Goal: Task Accomplishment & Management: Manage account settings

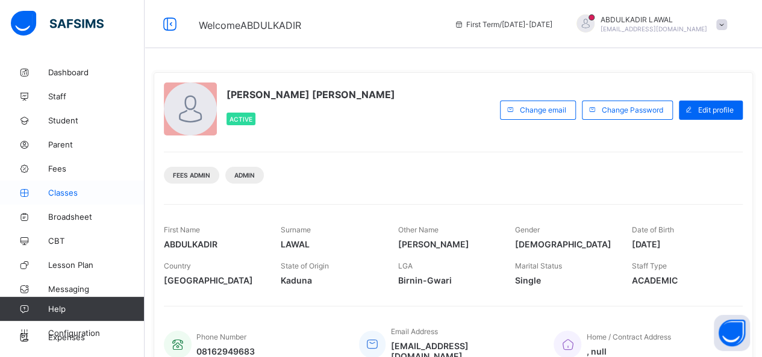
click at [68, 194] on span "Classes" at bounding box center [96, 193] width 96 height 10
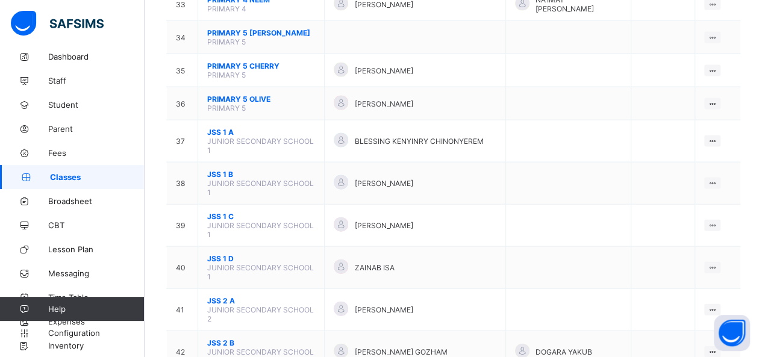
scroll to position [1252, 0]
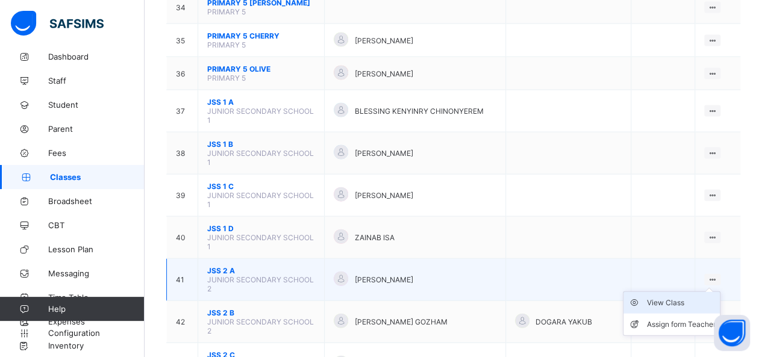
click at [676, 297] on div "View Class" at bounding box center [680, 303] width 69 height 12
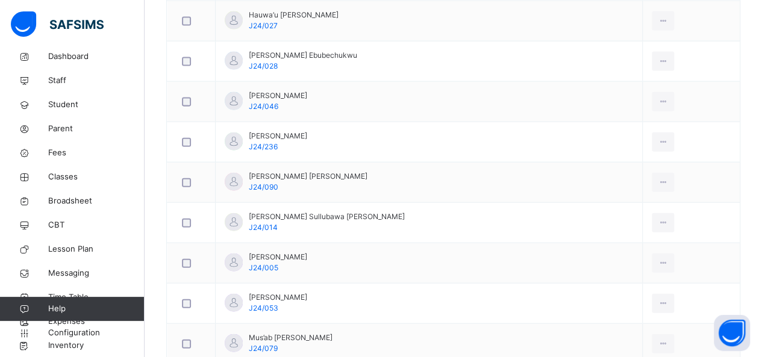
scroll to position [1397, 0]
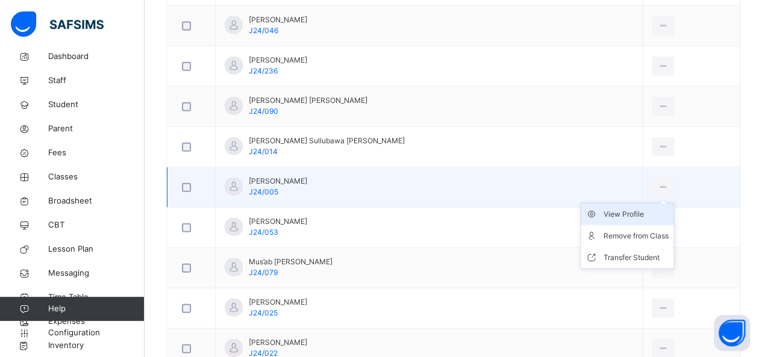
click at [624, 208] on div "View Profile" at bounding box center [635, 214] width 65 height 12
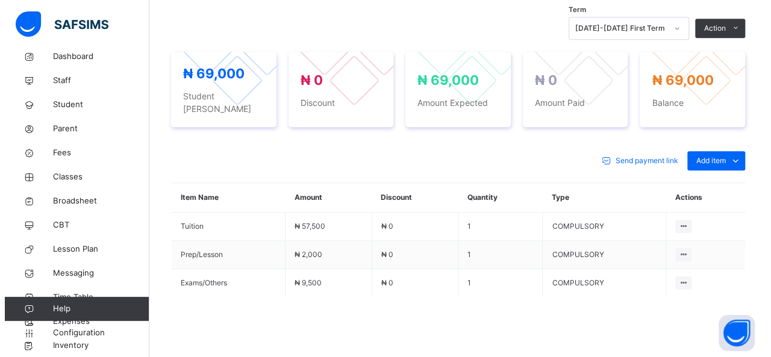
scroll to position [409, 0]
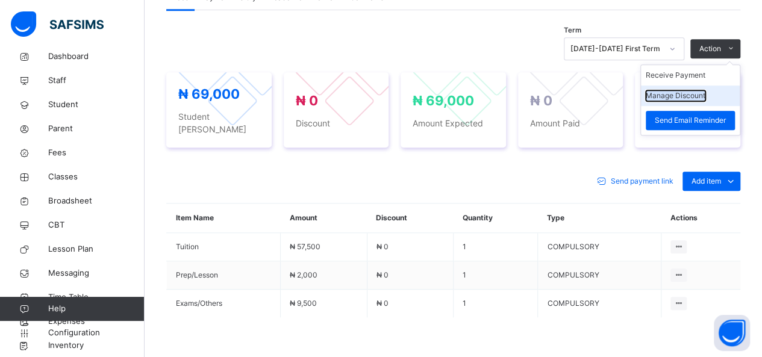
click at [688, 92] on button "Manage Discount" at bounding box center [675, 95] width 60 height 11
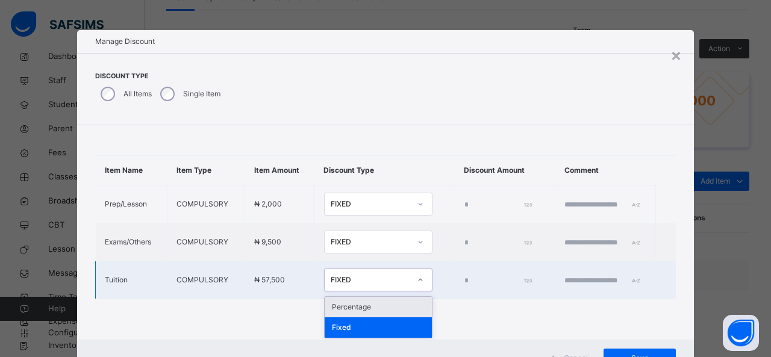
click at [371, 290] on div "FIXED" at bounding box center [366, 280] width 84 height 19
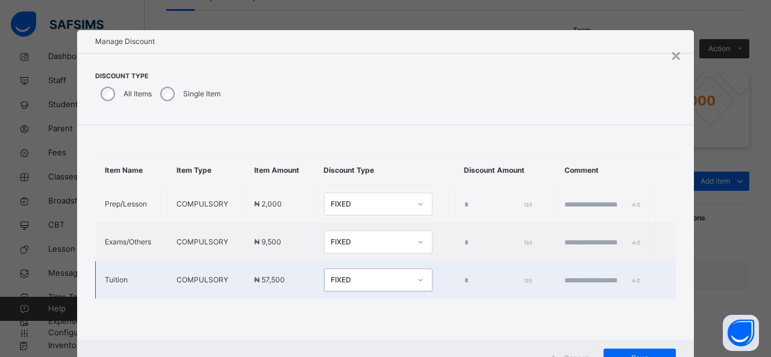
click at [417, 286] on icon at bounding box center [420, 280] width 7 height 12
click at [464, 286] on input "*" at bounding box center [497, 280] width 66 height 11
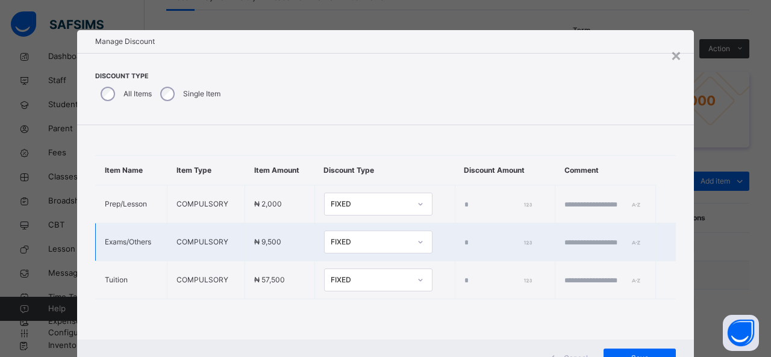
type input "*****"
click at [464, 247] on input "*" at bounding box center [497, 242] width 66 height 11
type input "*"
type input "****"
click at [630, 349] on div "Save" at bounding box center [639, 358] width 72 height 19
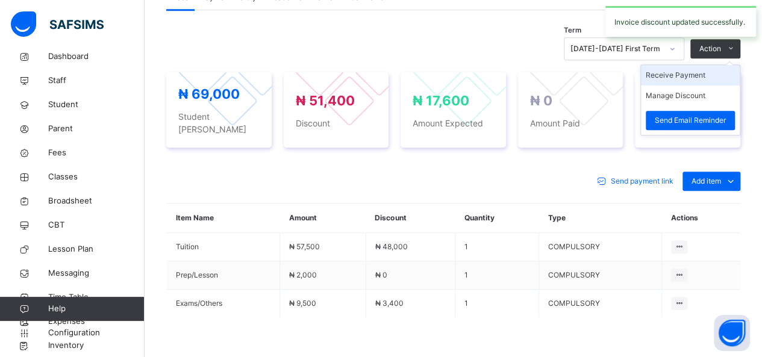
click at [677, 80] on li "Receive Payment" at bounding box center [690, 75] width 99 height 20
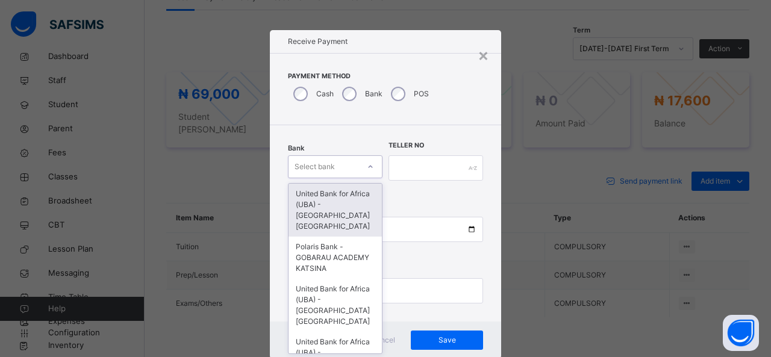
scroll to position [12, 0]
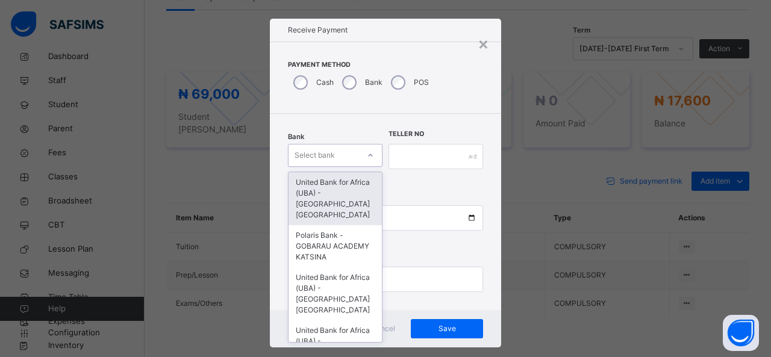
click at [361, 160] on div at bounding box center [370, 155] width 20 height 19
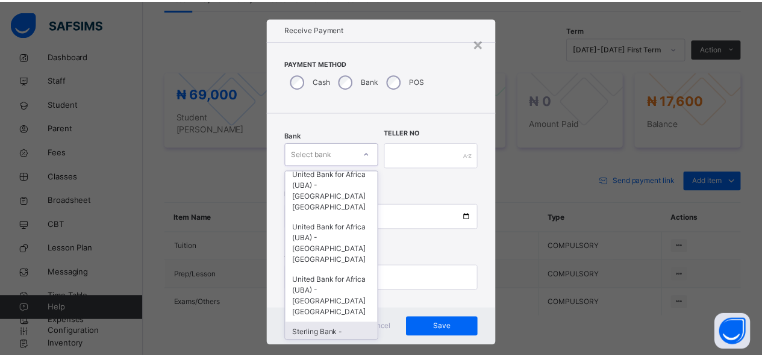
scroll to position [140, 0]
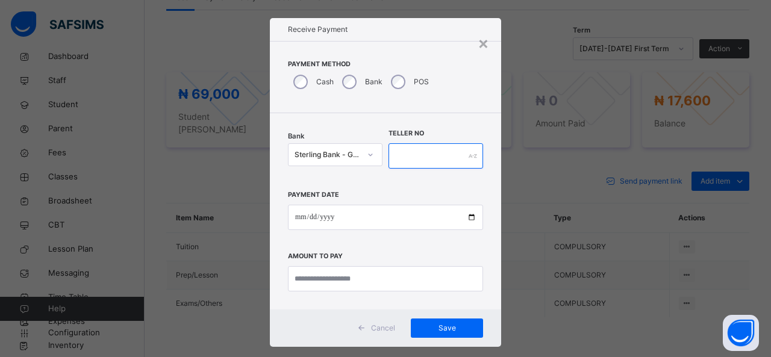
click at [395, 157] on input "text" at bounding box center [435, 155] width 95 height 25
type input "*******"
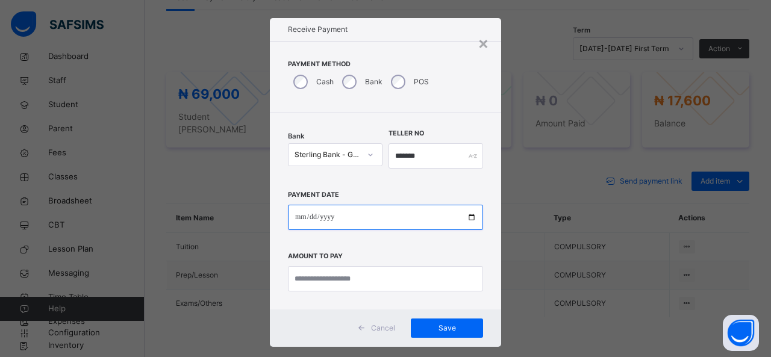
click at [372, 213] on input "date" at bounding box center [385, 217] width 195 height 25
click at [340, 216] on input "**********" at bounding box center [385, 217] width 195 height 25
type input "**********"
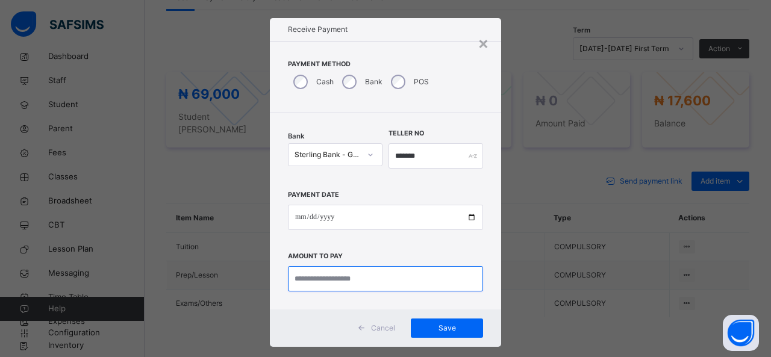
click at [320, 284] on input "currency" at bounding box center [385, 278] width 195 height 25
type input "********"
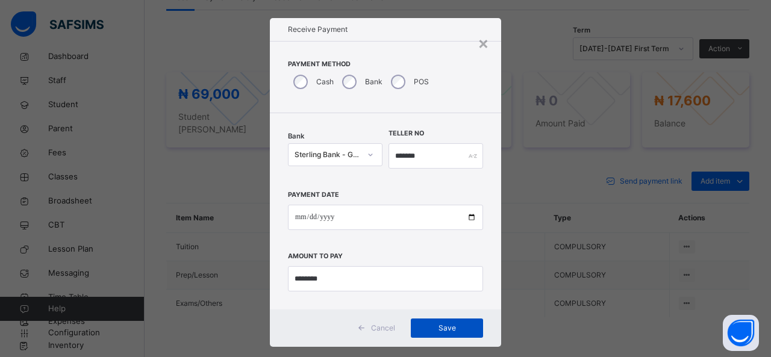
click at [441, 324] on span "Save" at bounding box center [447, 328] width 54 height 11
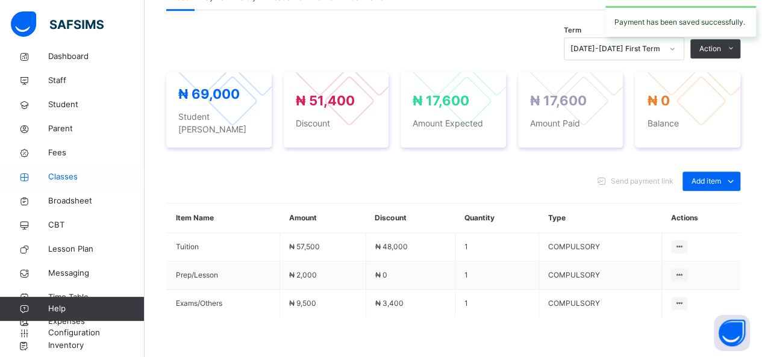
click at [79, 178] on span "Classes" at bounding box center [96, 177] width 96 height 12
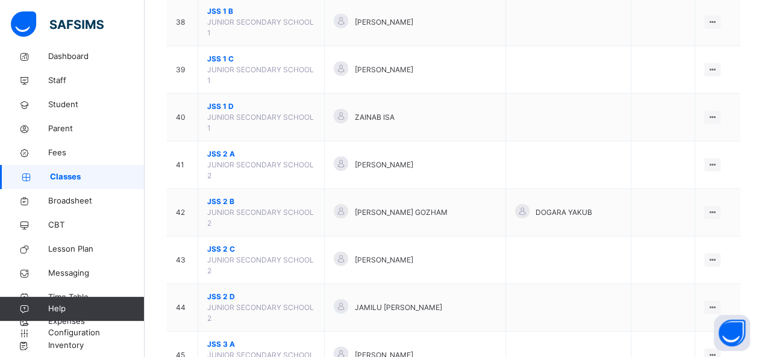
scroll to position [1541, 0]
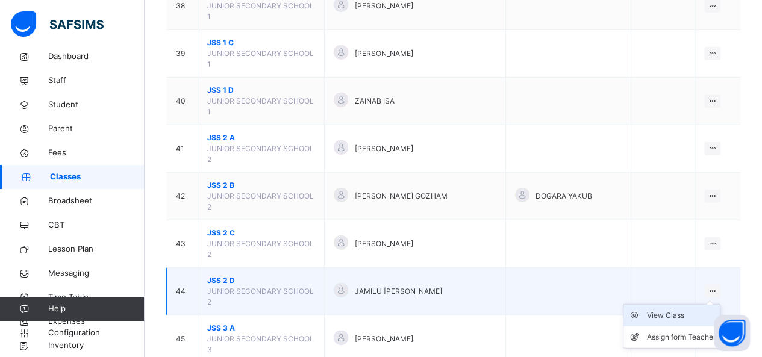
click at [686, 309] on div "View Class" at bounding box center [680, 315] width 69 height 12
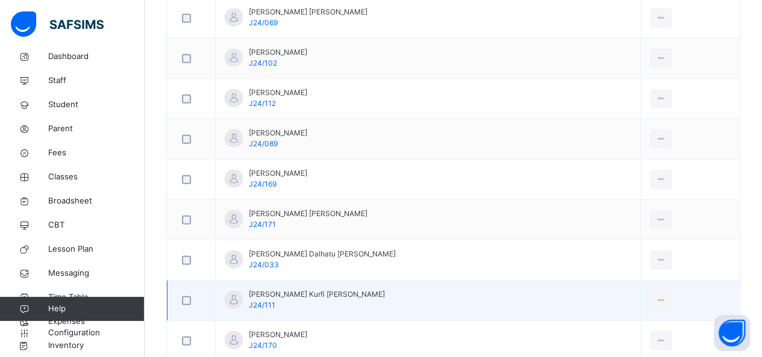
scroll to position [1541, 0]
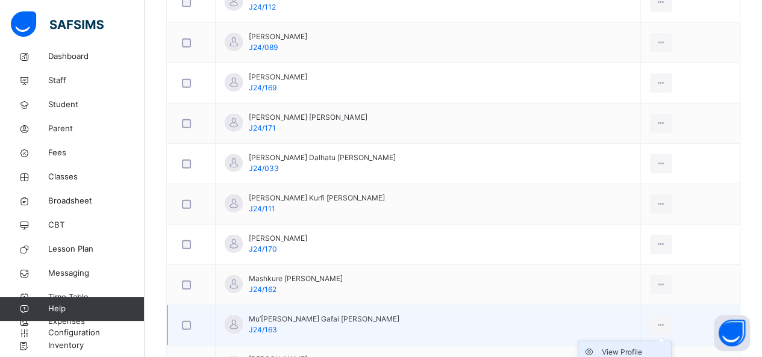
click at [622, 346] on div "View Profile" at bounding box center [633, 352] width 65 height 12
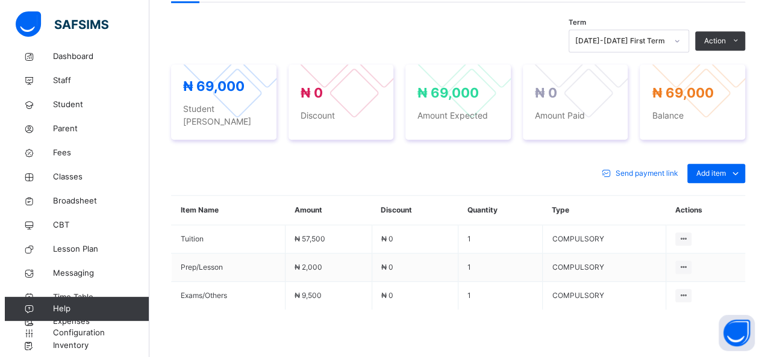
scroll to position [409, 0]
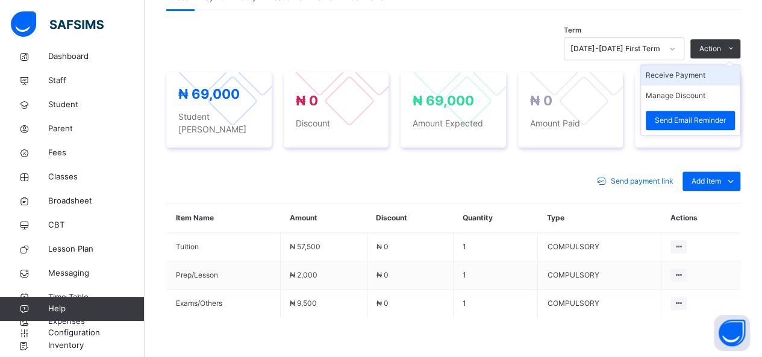
click at [694, 75] on li "Receive Payment" at bounding box center [690, 75] width 99 height 20
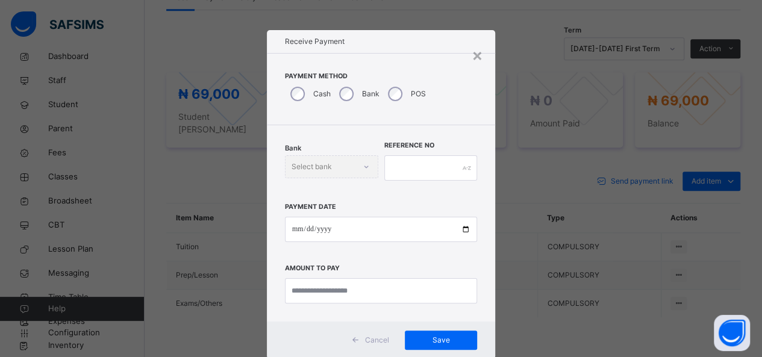
click at [399, 95] on div "POS" at bounding box center [405, 93] width 46 height 25
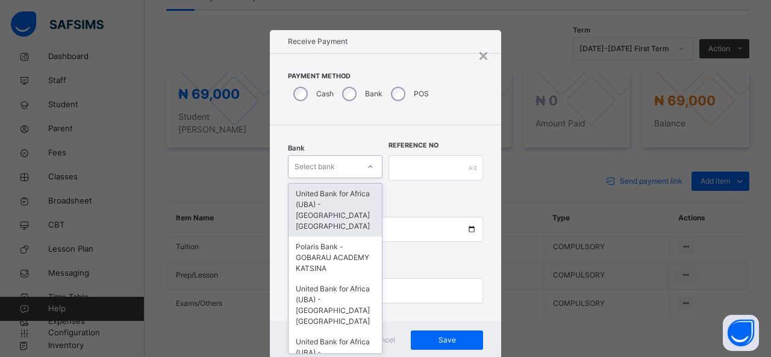
scroll to position [12, 0]
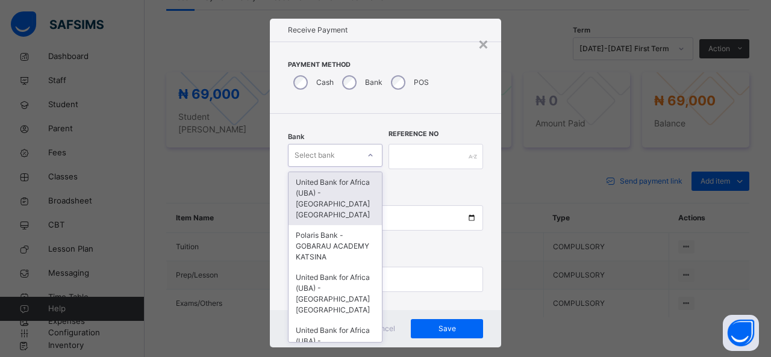
click at [353, 158] on div "Select bank" at bounding box center [323, 155] width 70 height 19
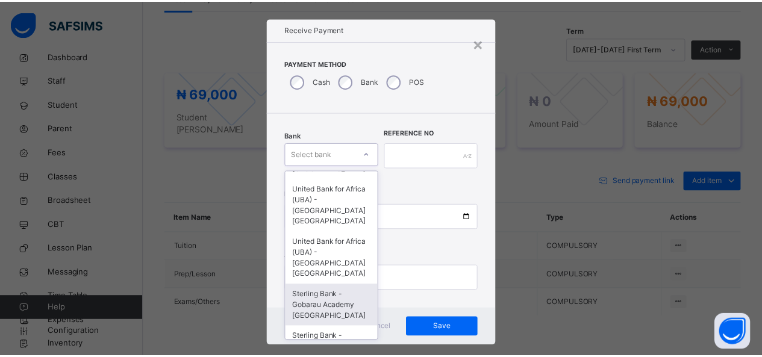
scroll to position [182, 0]
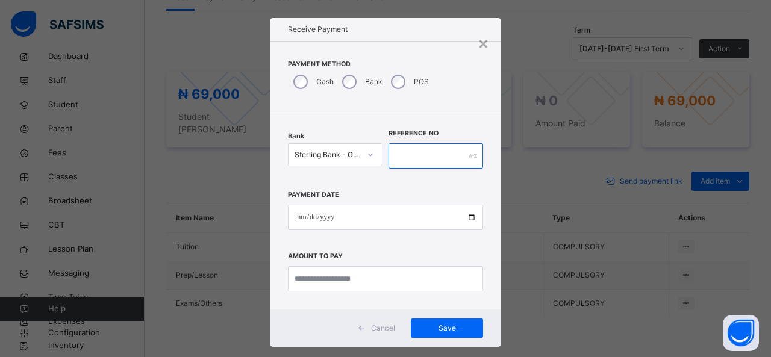
click at [393, 156] on input "text" at bounding box center [435, 155] width 95 height 25
type input "******"
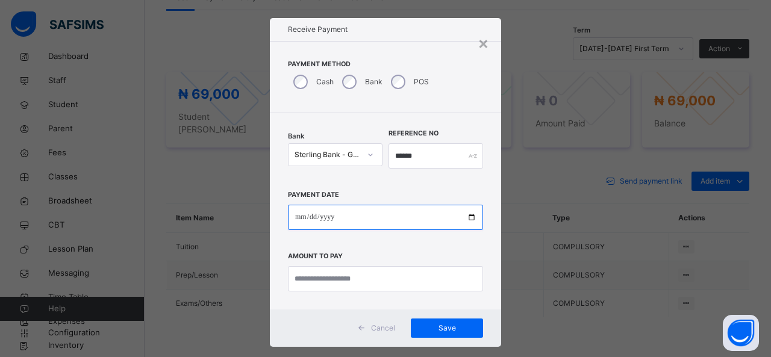
click at [372, 216] on input "date" at bounding box center [385, 217] width 195 height 25
type input "**********"
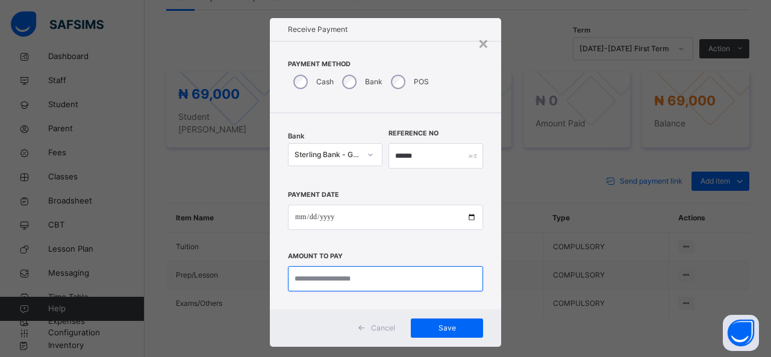
click at [359, 281] on input "currency" at bounding box center [385, 278] width 195 height 25
type input "********"
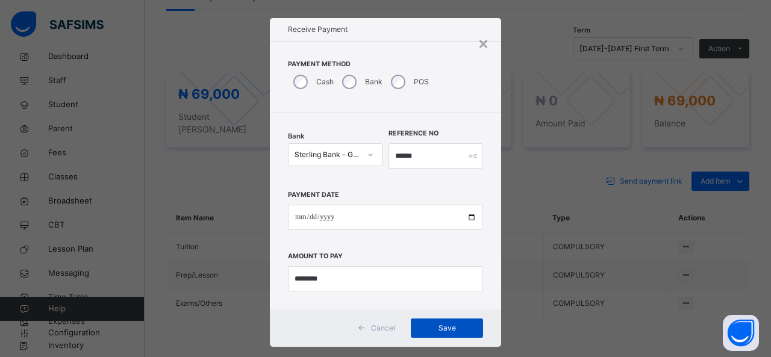
click at [453, 321] on div "Save" at bounding box center [447, 327] width 72 height 19
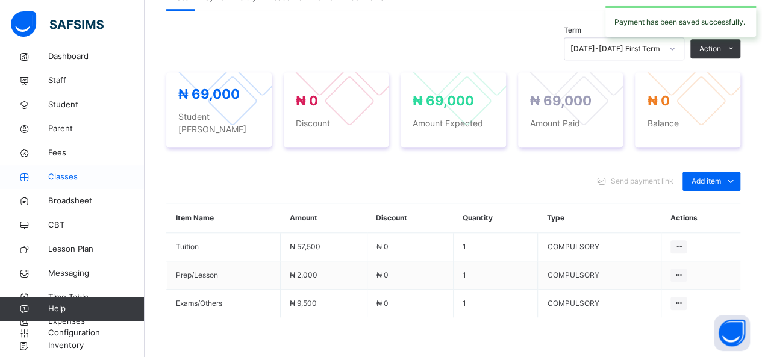
click at [53, 181] on span "Classes" at bounding box center [96, 177] width 96 height 12
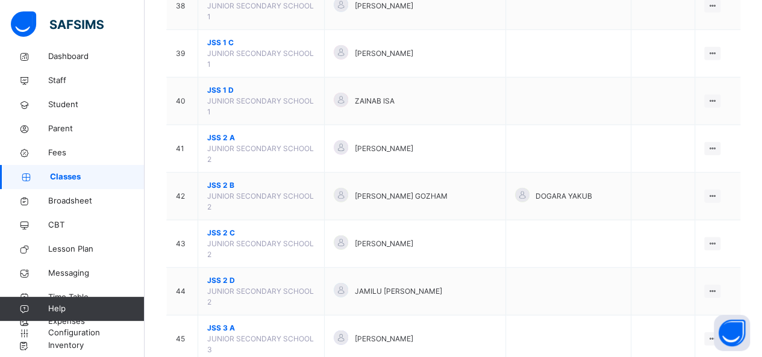
scroll to position [1565, 0]
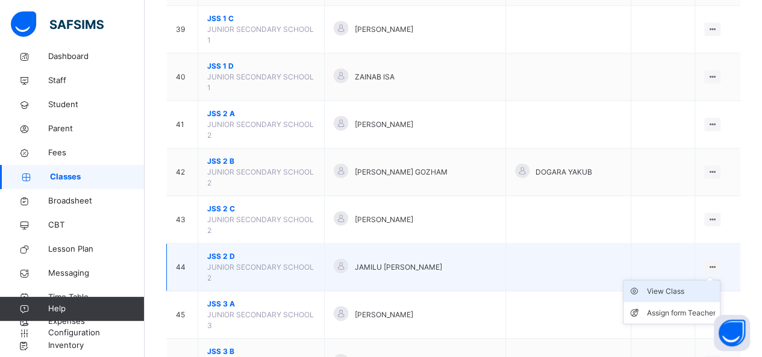
click at [698, 285] on div "View Class" at bounding box center [680, 291] width 69 height 12
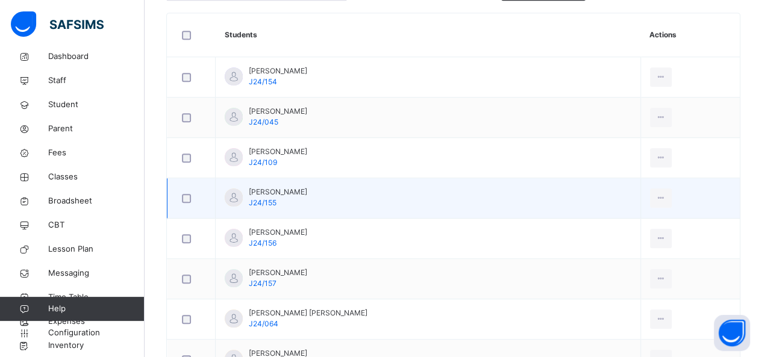
scroll to position [337, 0]
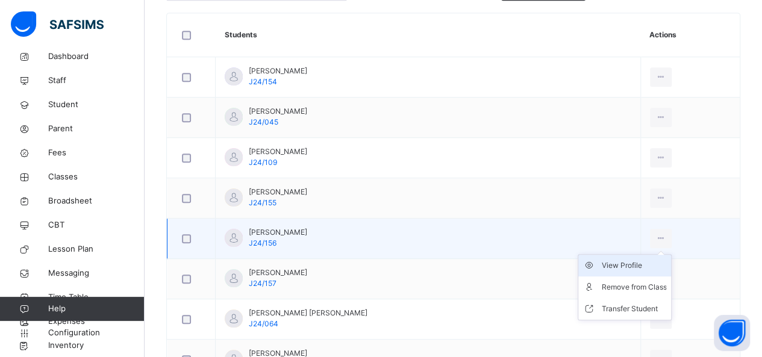
click at [601, 261] on div "View Profile" at bounding box center [633, 265] width 65 height 12
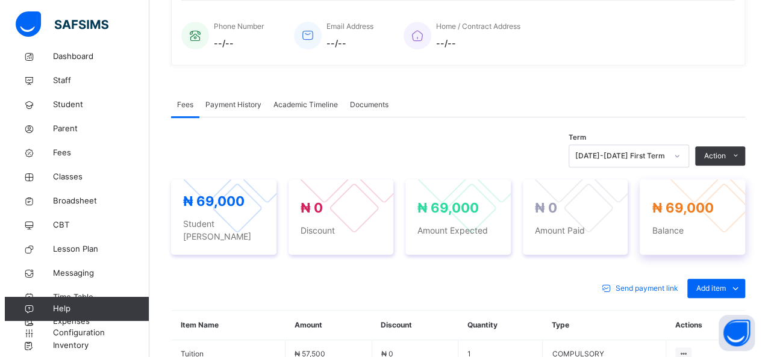
scroll to position [337, 0]
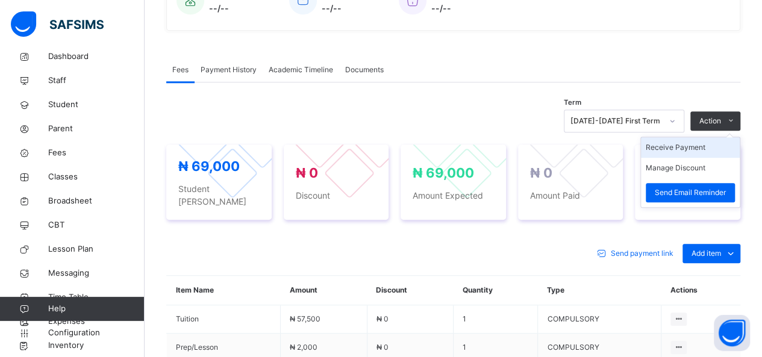
click at [692, 149] on li "Receive Payment" at bounding box center [690, 147] width 99 height 20
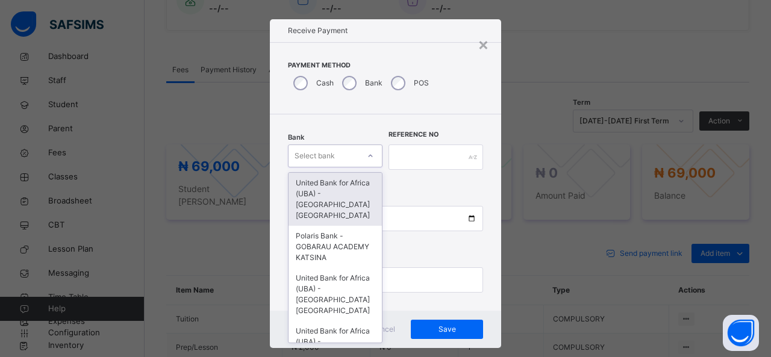
click at [353, 167] on div "Bank option United Bank for Africa ([GEOGRAPHIC_DATA]) - [GEOGRAPHIC_DATA] Kats…" at bounding box center [335, 156] width 95 height 49
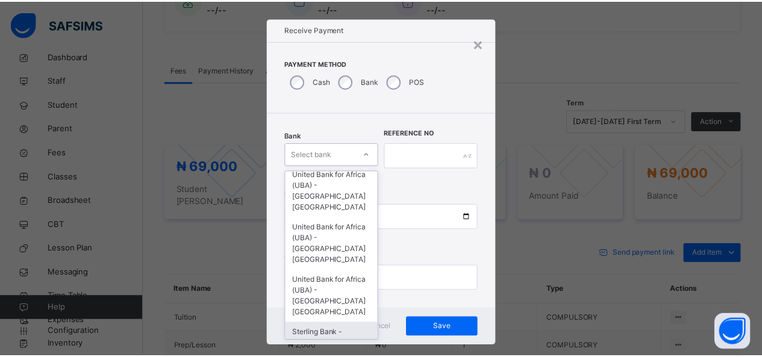
scroll to position [140, 0]
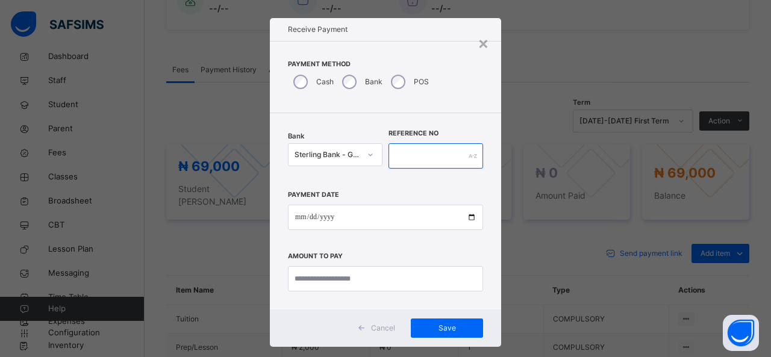
click at [391, 157] on input "text" at bounding box center [435, 155] width 95 height 25
type input "*******"
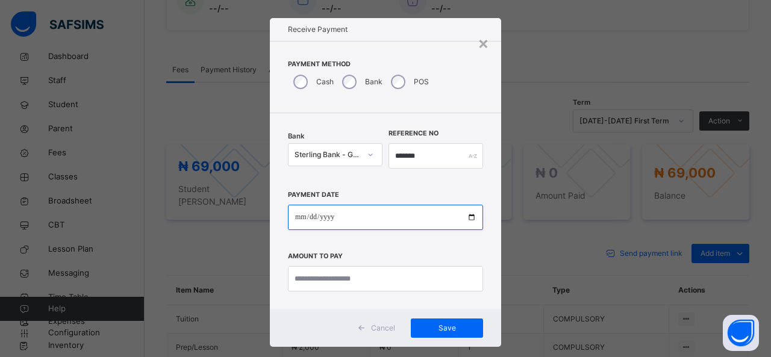
click at [374, 211] on input "date" at bounding box center [385, 217] width 195 height 25
type input "**********"
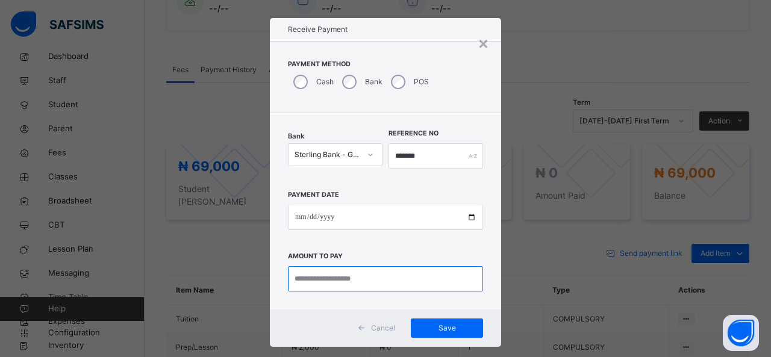
click at [347, 283] on input "currency" at bounding box center [385, 278] width 195 height 25
type input "********"
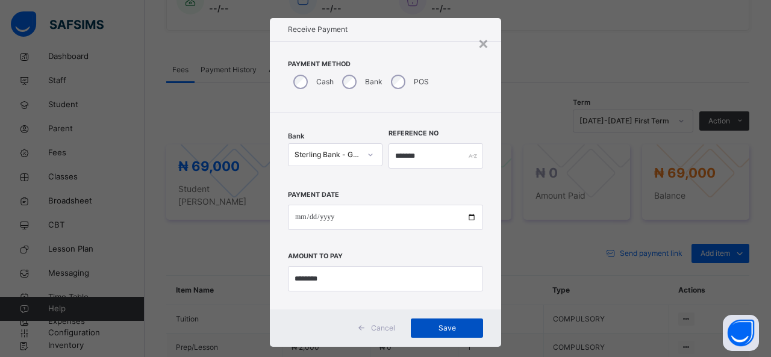
click at [435, 326] on span "Save" at bounding box center [447, 328] width 54 height 11
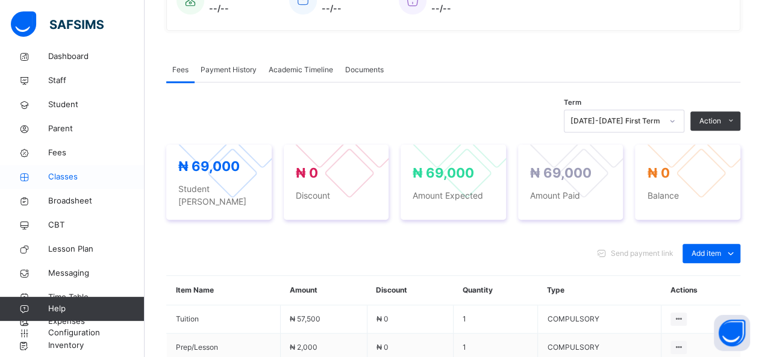
click at [60, 178] on span "Classes" at bounding box center [96, 177] width 96 height 12
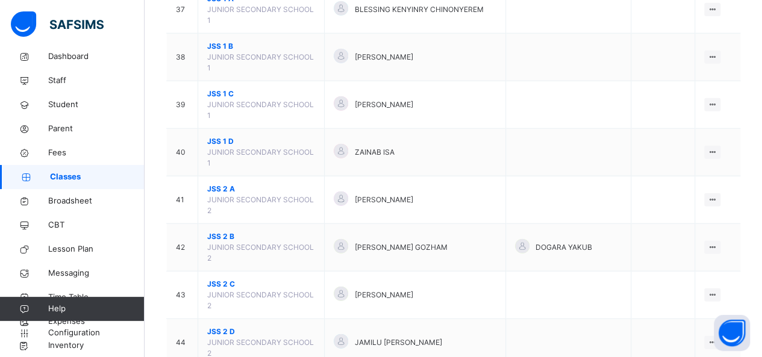
scroll to position [1517, 0]
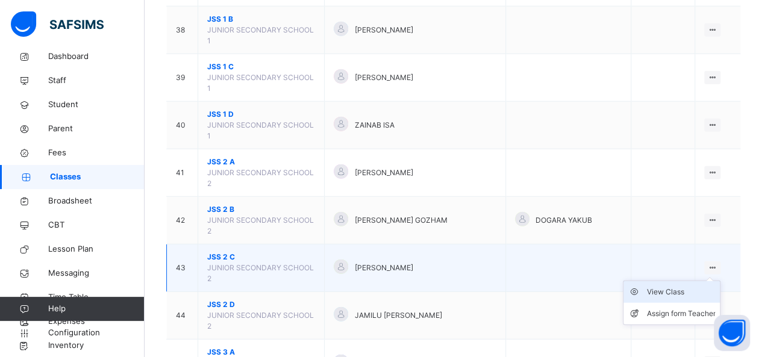
click at [689, 286] on div "View Class" at bounding box center [680, 292] width 69 height 12
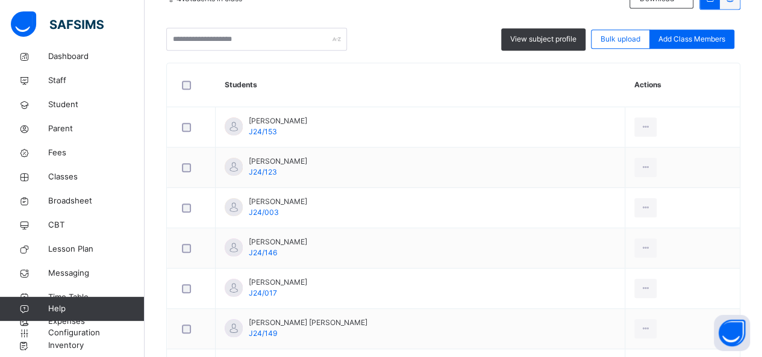
scroll to position [289, 0]
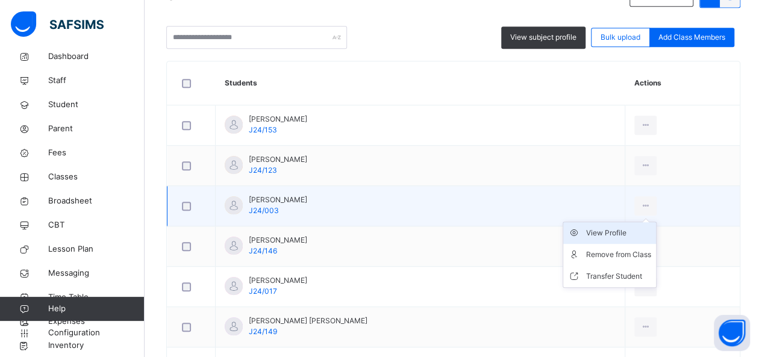
click at [614, 227] on div "View Profile" at bounding box center [618, 233] width 65 height 12
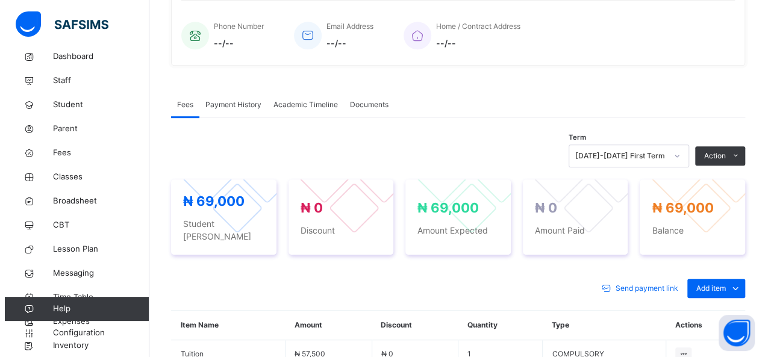
scroll to position [313, 0]
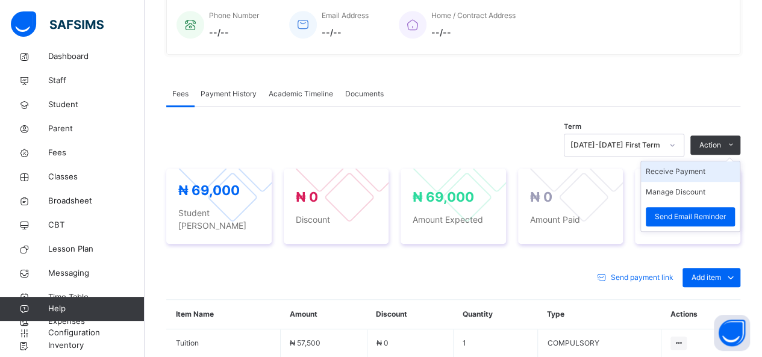
click at [689, 173] on li "Receive Payment" at bounding box center [690, 171] width 99 height 20
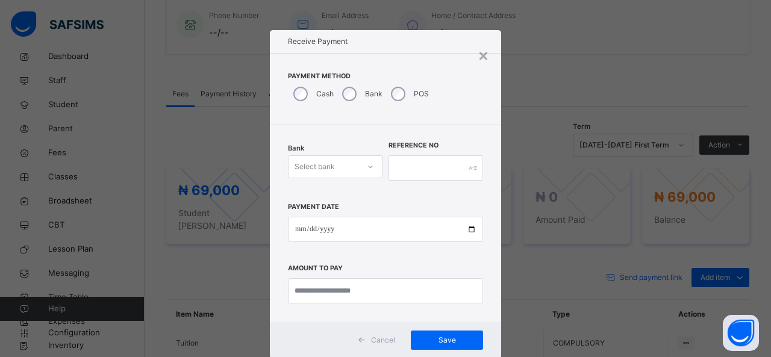
click at [339, 90] on div "Bank" at bounding box center [361, 93] width 49 height 25
drag, startPoint x: 339, startPoint y: 90, endPoint x: 349, endPoint y: 170, distance: 80.1
click at [349, 170] on div "× Receive Payment Payment Method Cash Bank POS Bank Select bank Teller No Payme…" at bounding box center [385, 194] width 231 height 329
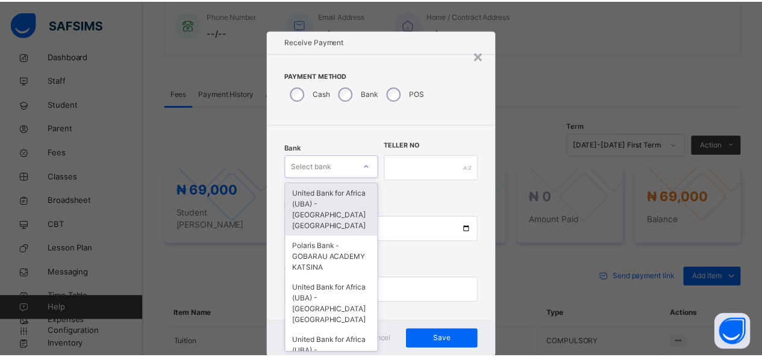
scroll to position [12, 0]
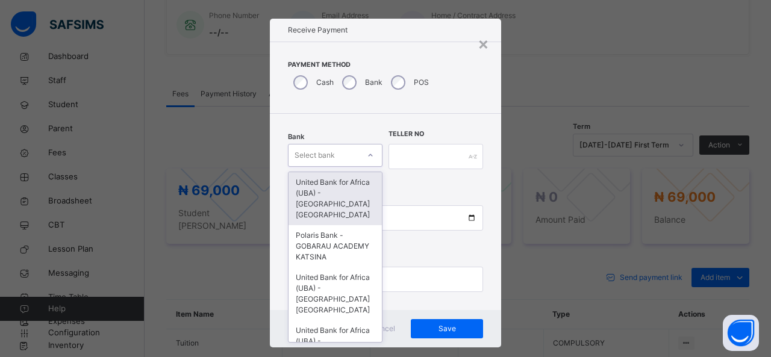
click at [349, 170] on div "Bank option United Bank for Africa ([GEOGRAPHIC_DATA]) - [GEOGRAPHIC_DATA] Kats…" at bounding box center [335, 156] width 95 height 49
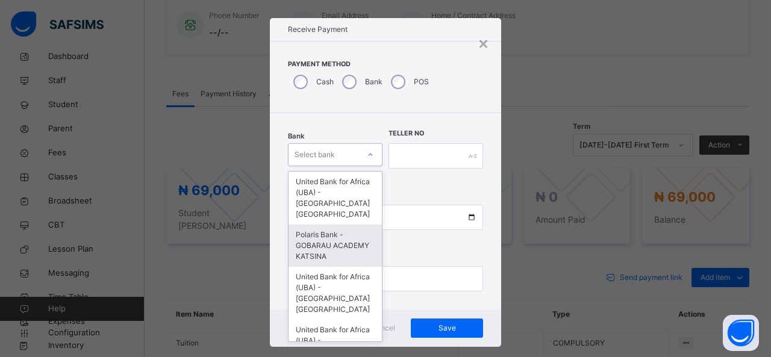
click at [336, 244] on div "Polaris Bank - GOBARAU ACADEMY KATSINA" at bounding box center [334, 246] width 93 height 42
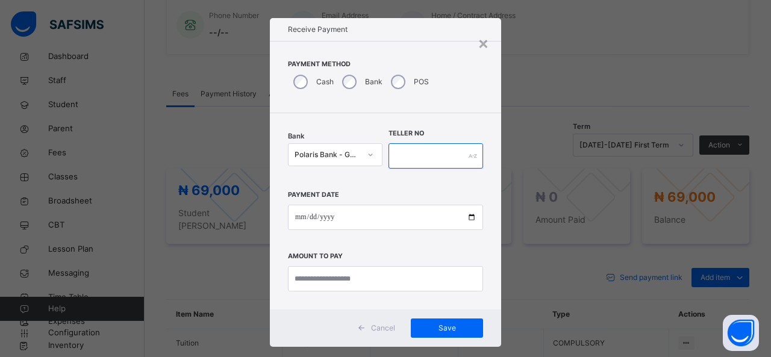
click at [402, 151] on input "text" at bounding box center [435, 155] width 95 height 25
type input "******"
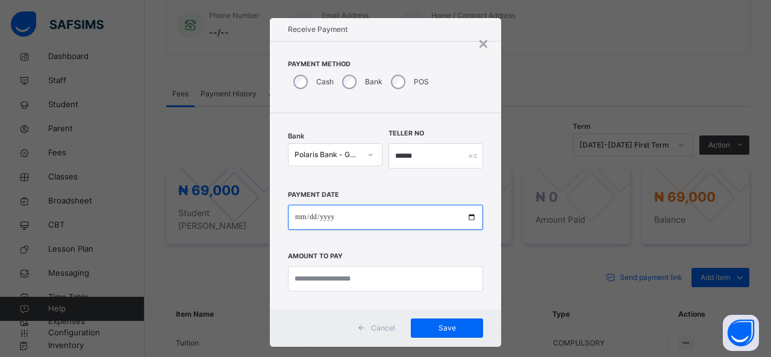
click at [400, 211] on input "date" at bounding box center [385, 217] width 195 height 25
type input "**********"
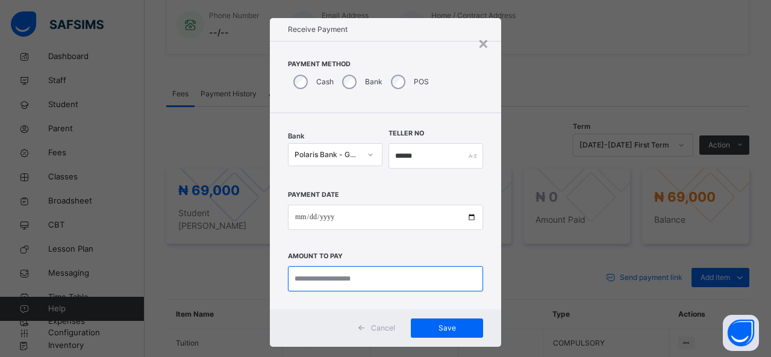
click at [386, 270] on input "currency" at bounding box center [385, 278] width 195 height 25
type input "********"
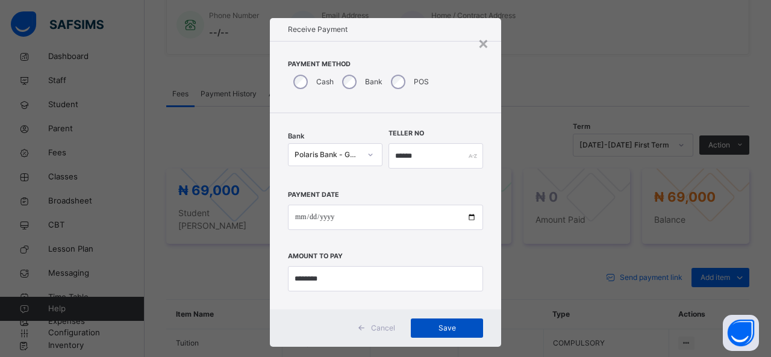
click at [445, 327] on span "Save" at bounding box center [447, 328] width 54 height 11
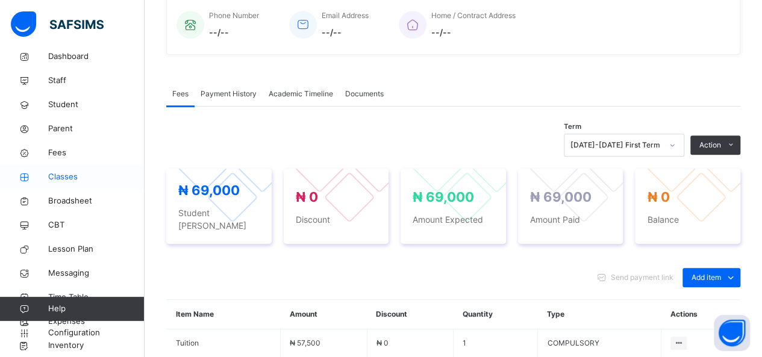
click at [75, 181] on span "Classes" at bounding box center [96, 177] width 96 height 12
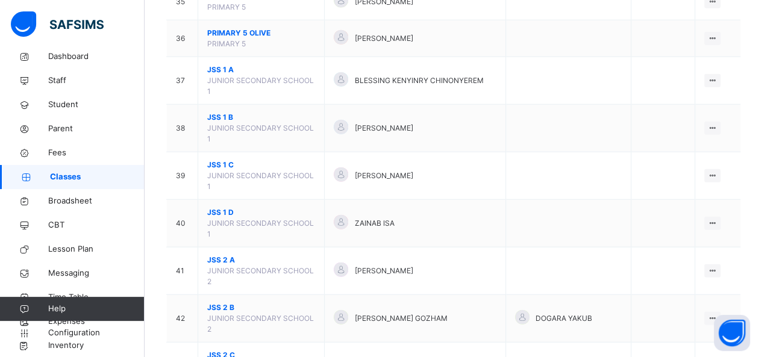
scroll to position [1421, 0]
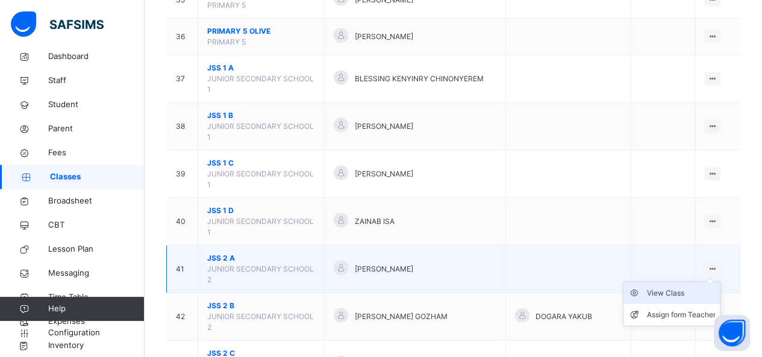
click at [663, 287] on div "View Class" at bounding box center [680, 293] width 69 height 12
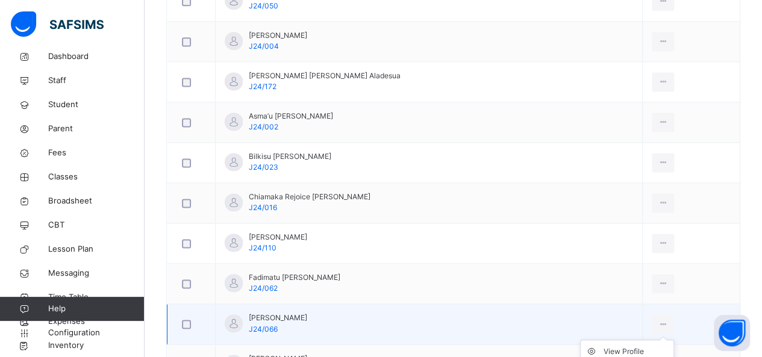
scroll to position [891, 0]
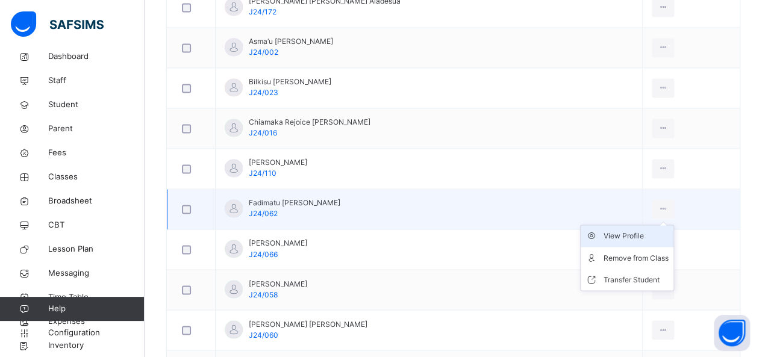
click at [618, 231] on div "View Profile" at bounding box center [635, 236] width 65 height 12
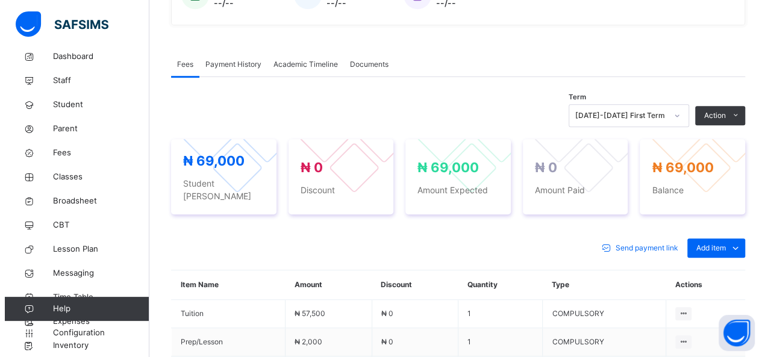
scroll to position [337, 0]
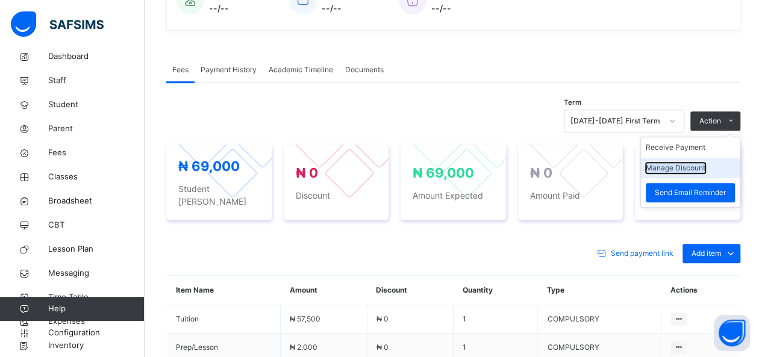
click at [685, 166] on button "Manage Discount" at bounding box center [675, 168] width 60 height 11
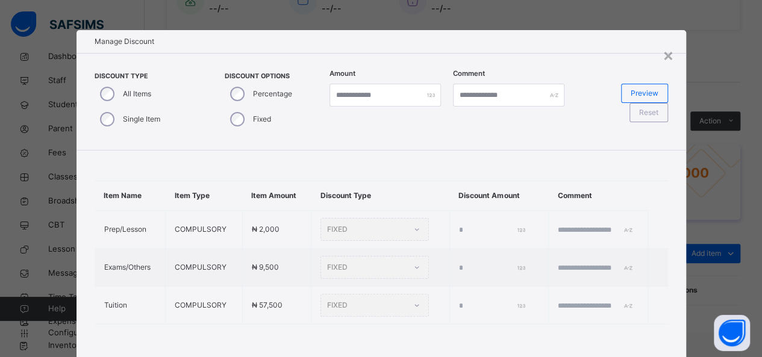
type input "*"
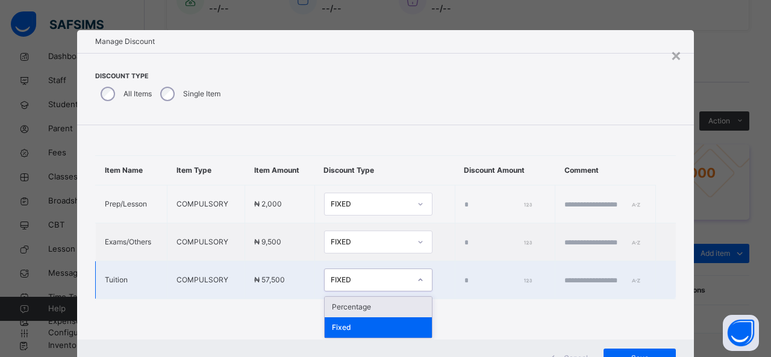
drag, startPoint x: 364, startPoint y: 285, endPoint x: 365, endPoint y: 314, distance: 28.3
click at [365, 291] on div "option Percentage focused, 1 of 2. 2 results available. Use Up and Down to choo…" at bounding box center [378, 280] width 108 height 23
click at [365, 314] on div "Percentage" at bounding box center [377, 307] width 107 height 20
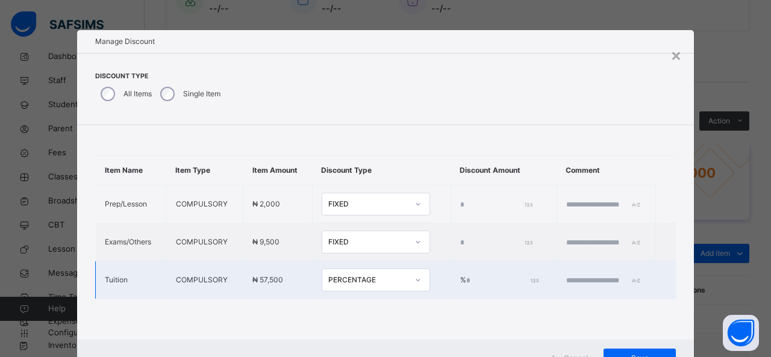
click at [466, 286] on input "*" at bounding box center [501, 280] width 70 height 11
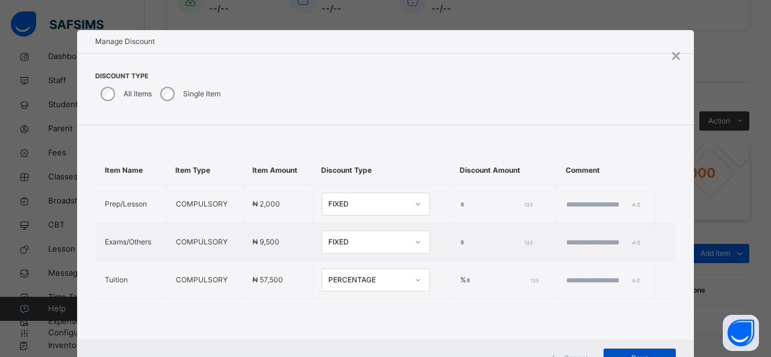
type input "**"
click at [621, 353] on span "Save" at bounding box center [639, 358] width 54 height 11
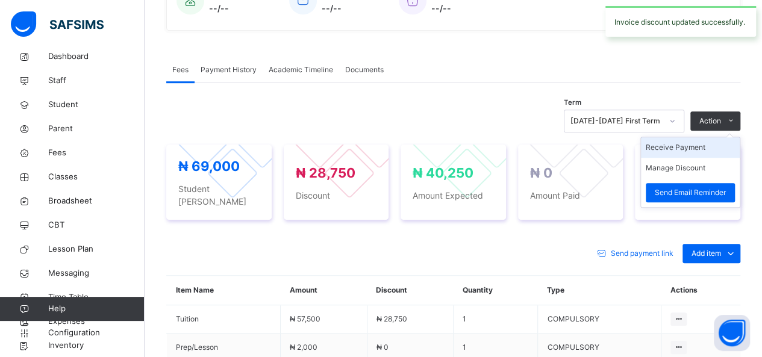
click at [694, 144] on li "Receive Payment" at bounding box center [690, 147] width 99 height 20
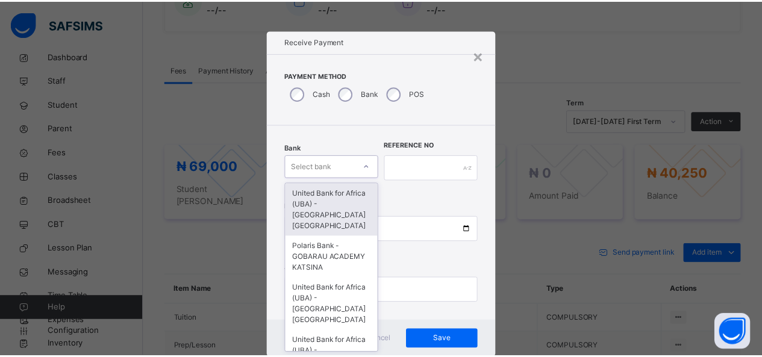
scroll to position [12, 0]
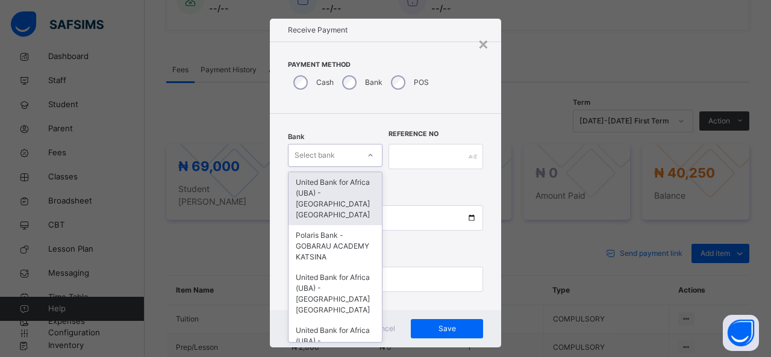
click at [354, 163] on div "Select bank" at bounding box center [335, 155] width 95 height 23
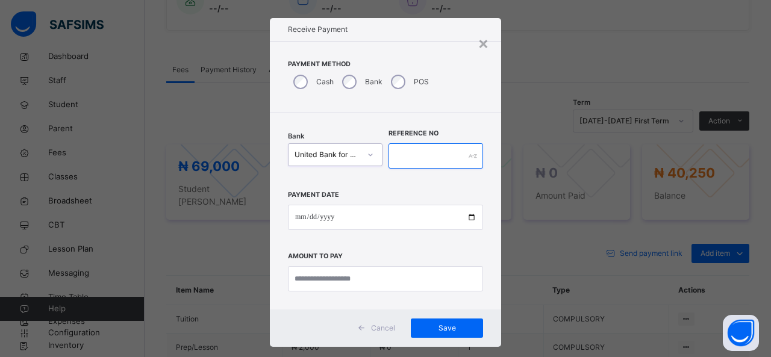
click at [393, 153] on input "text" at bounding box center [435, 155] width 95 height 25
type input "*****"
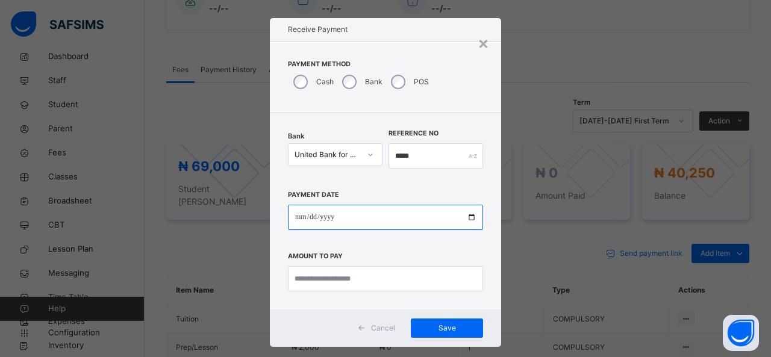
click at [364, 214] on input "date" at bounding box center [385, 217] width 195 height 25
type input "**********"
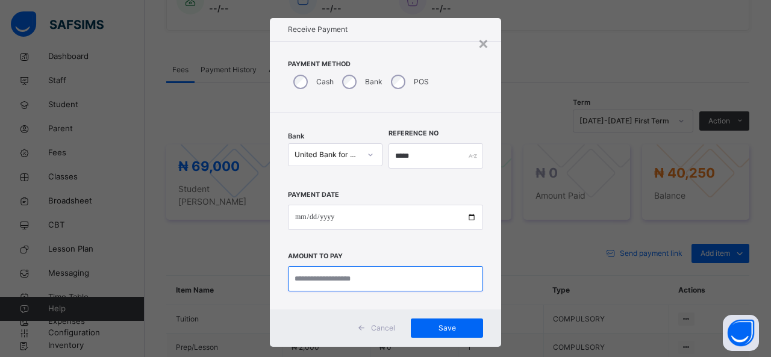
click at [340, 285] on input "currency" at bounding box center [385, 278] width 195 height 25
type input "********"
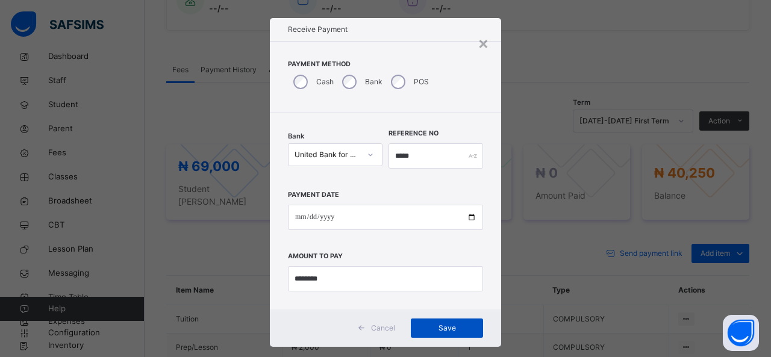
click at [442, 318] on div "Save" at bounding box center [447, 327] width 72 height 19
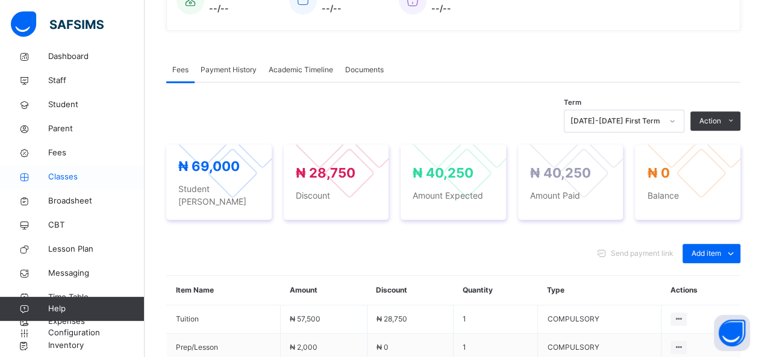
click at [71, 176] on span "Classes" at bounding box center [96, 177] width 96 height 12
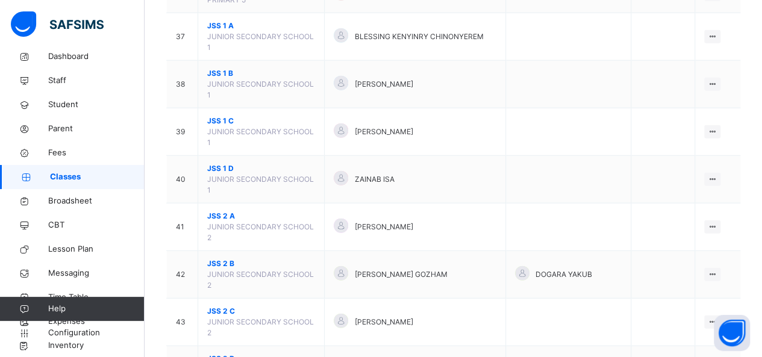
scroll to position [1493, 0]
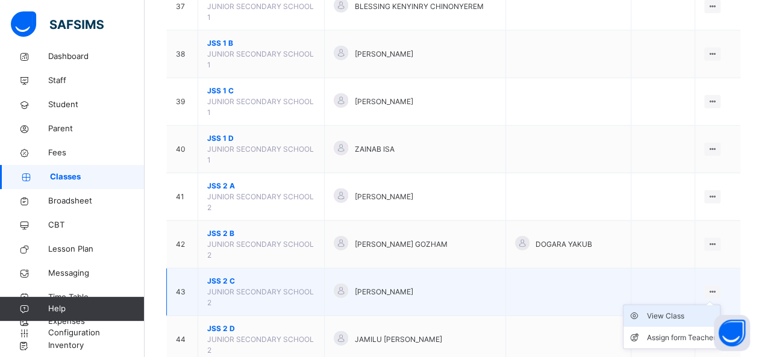
click at [672, 310] on div "View Class" at bounding box center [680, 316] width 69 height 12
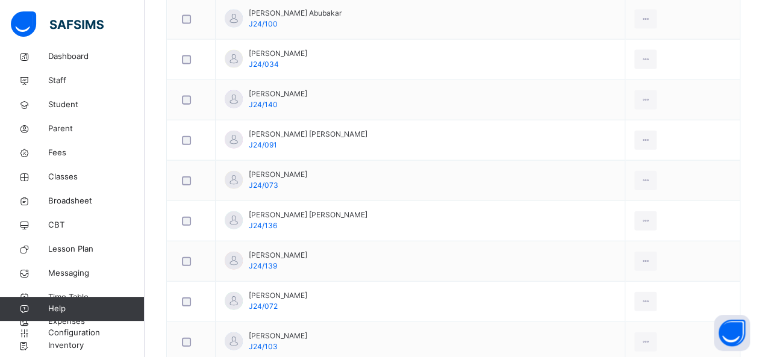
scroll to position [1349, 0]
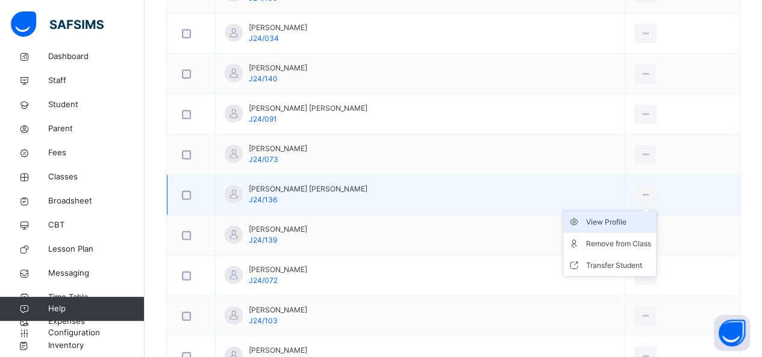
click at [621, 216] on div "View Profile" at bounding box center [618, 222] width 65 height 12
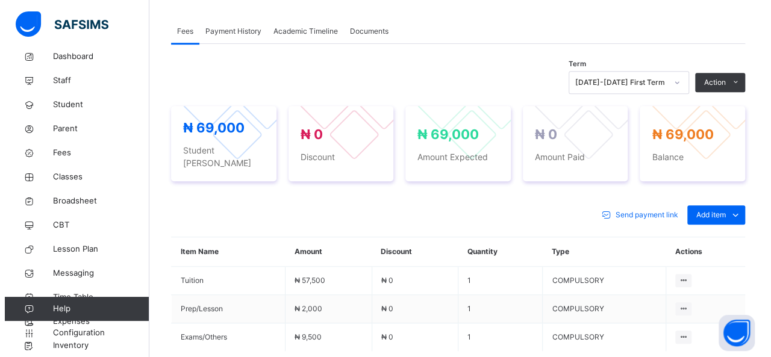
scroll to position [361, 0]
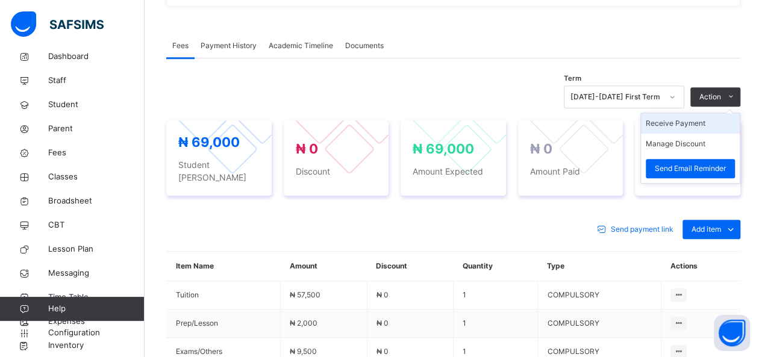
click at [698, 120] on li "Receive Payment" at bounding box center [690, 123] width 99 height 20
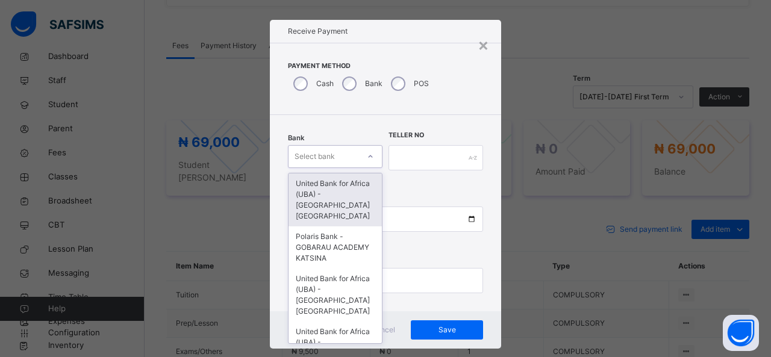
click at [344, 159] on div "Select bank" at bounding box center [323, 156] width 70 height 19
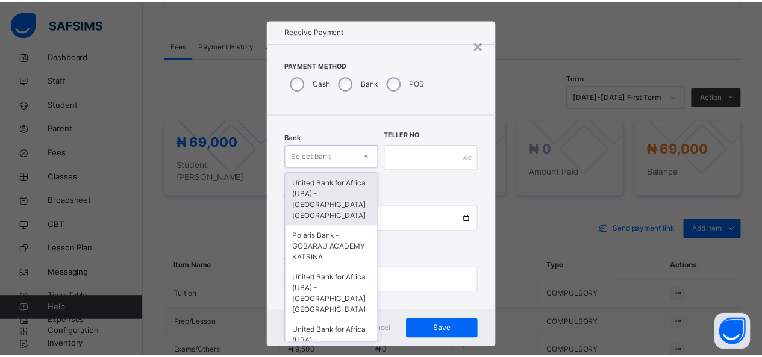
scroll to position [12, 0]
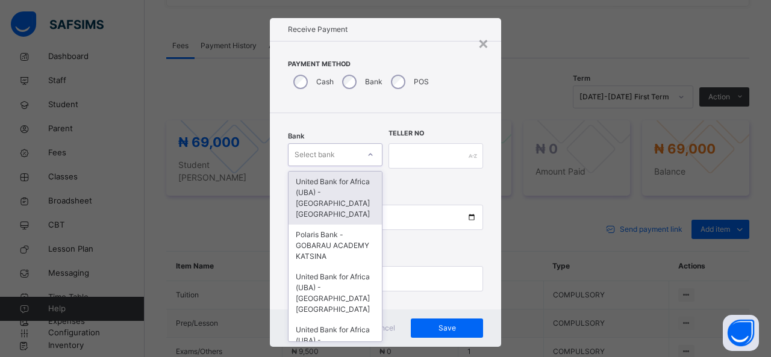
click at [343, 176] on div "United Bank for Africa (UBA) - [GEOGRAPHIC_DATA] [GEOGRAPHIC_DATA]" at bounding box center [334, 198] width 93 height 53
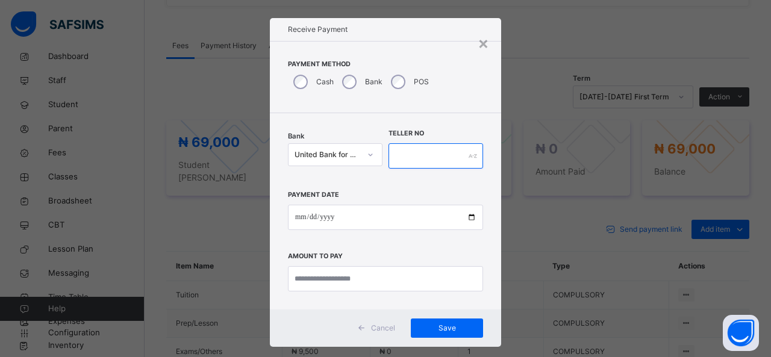
click at [397, 155] on input "text" at bounding box center [435, 155] width 95 height 25
type input "******"
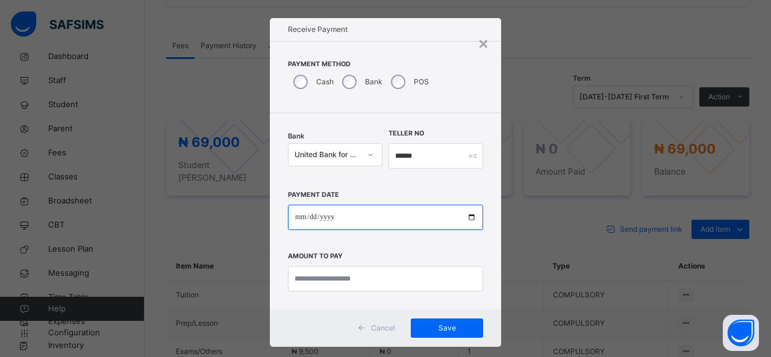
click at [379, 213] on input "date" at bounding box center [385, 217] width 195 height 25
type input "**********"
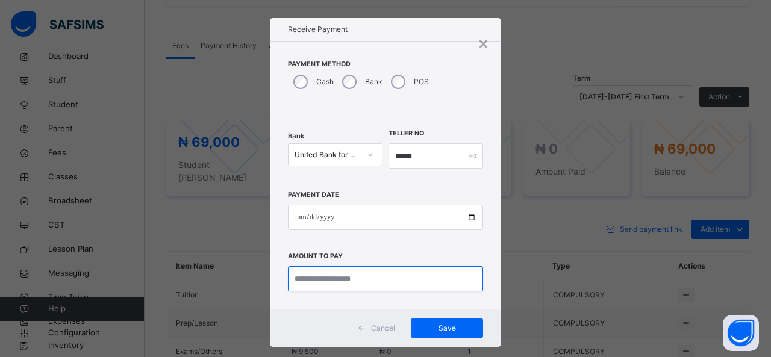
click at [352, 269] on input "currency" at bounding box center [385, 278] width 195 height 25
type input "********"
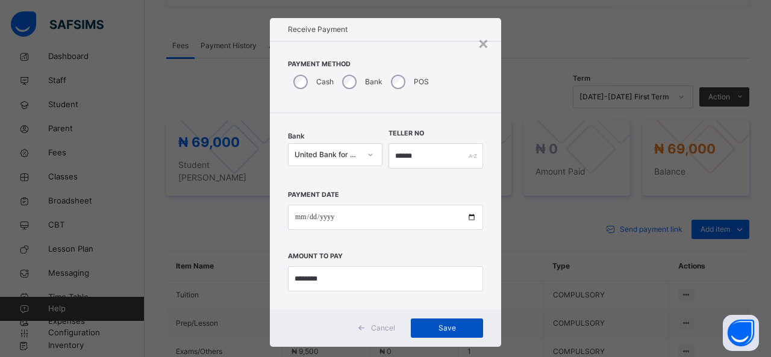
click at [438, 318] on div "Save" at bounding box center [447, 327] width 72 height 19
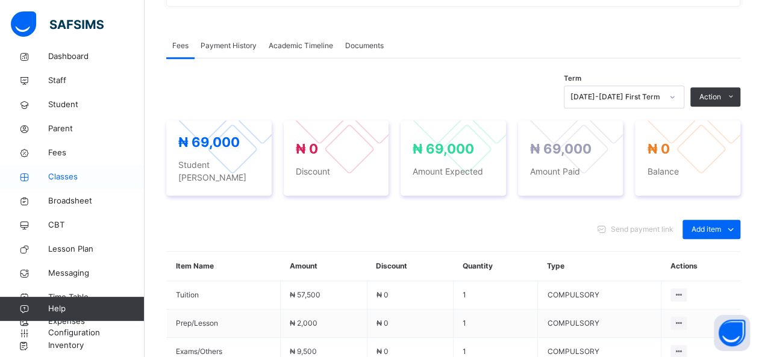
click at [54, 172] on span "Classes" at bounding box center [96, 177] width 96 height 12
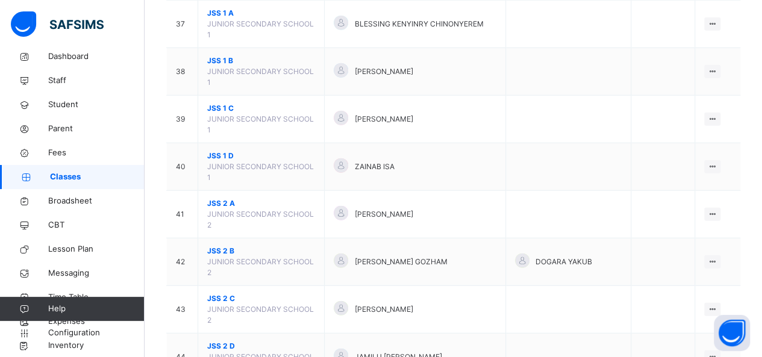
scroll to position [1493, 0]
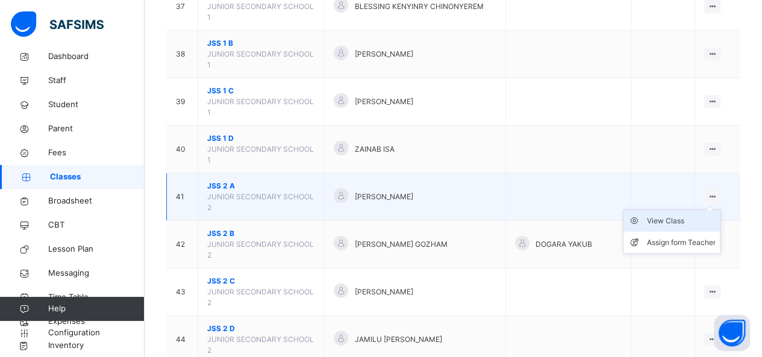
click at [674, 215] on div "View Class" at bounding box center [680, 221] width 69 height 12
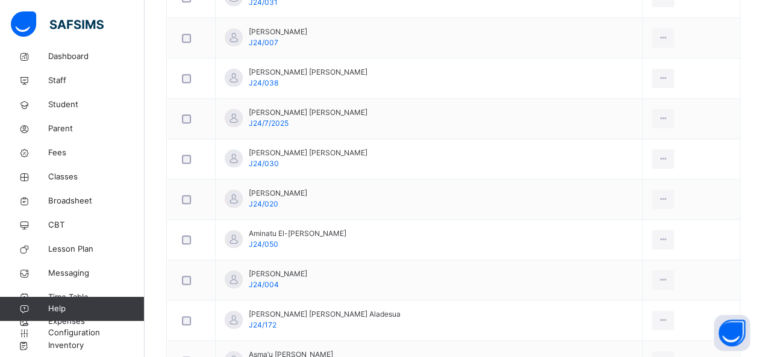
scroll to position [602, 0]
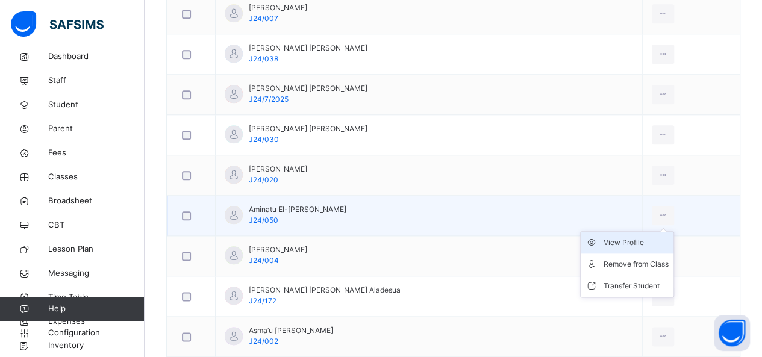
click at [623, 238] on div "View Profile" at bounding box center [635, 243] width 65 height 12
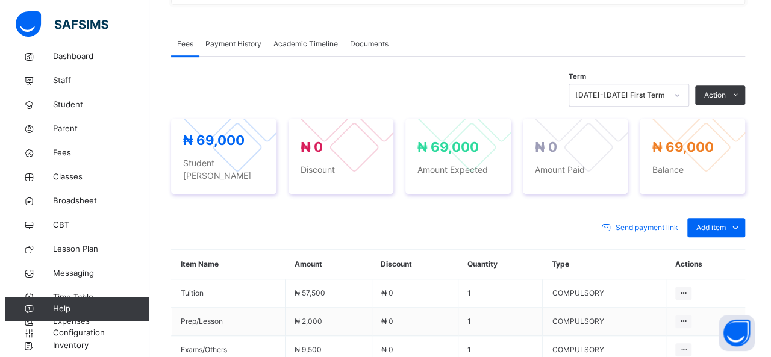
scroll to position [361, 0]
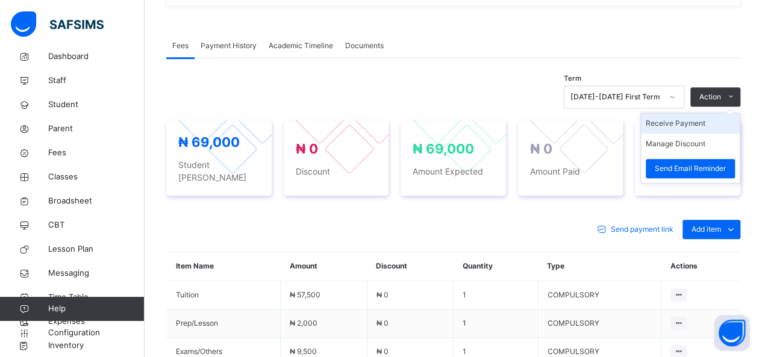
click at [688, 121] on li "Receive Payment" at bounding box center [690, 123] width 99 height 20
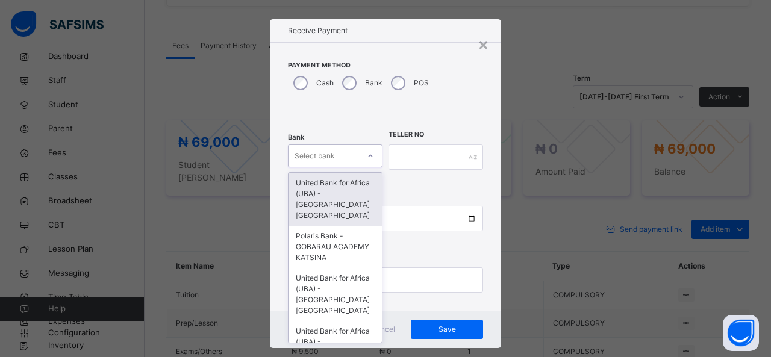
click at [348, 169] on div "Bank option United Bank for Africa ([GEOGRAPHIC_DATA]) - [GEOGRAPHIC_DATA] Kats…" at bounding box center [335, 156] width 95 height 49
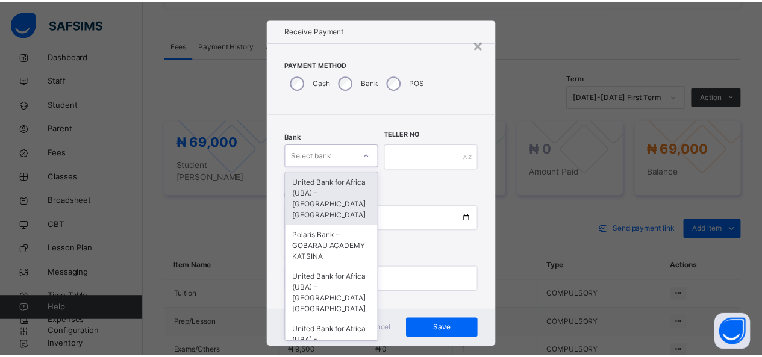
scroll to position [12, 0]
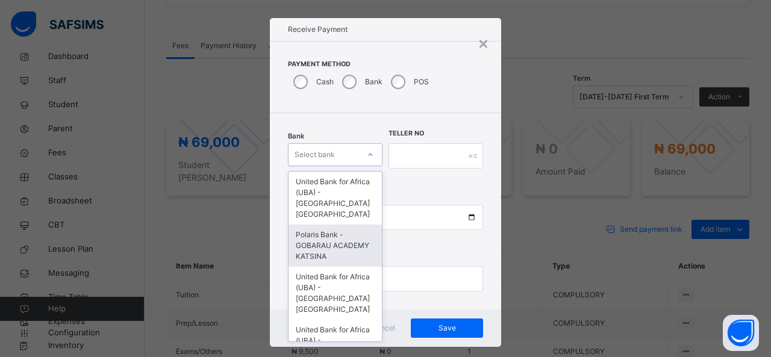
click at [331, 235] on div "Polaris Bank - GOBARAU ACADEMY KATSINA" at bounding box center [334, 246] width 93 height 42
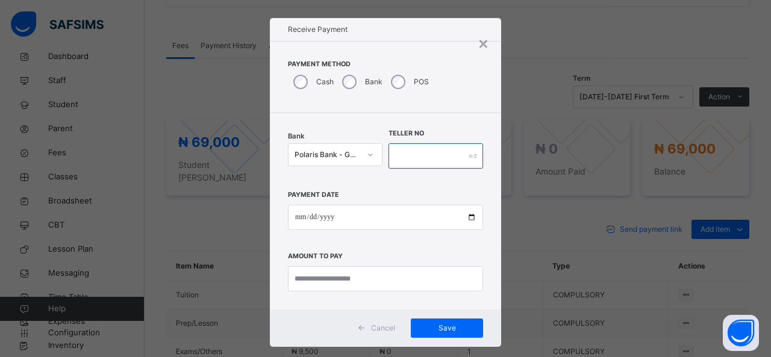
click at [406, 162] on input "text" at bounding box center [435, 155] width 95 height 25
type input "******"
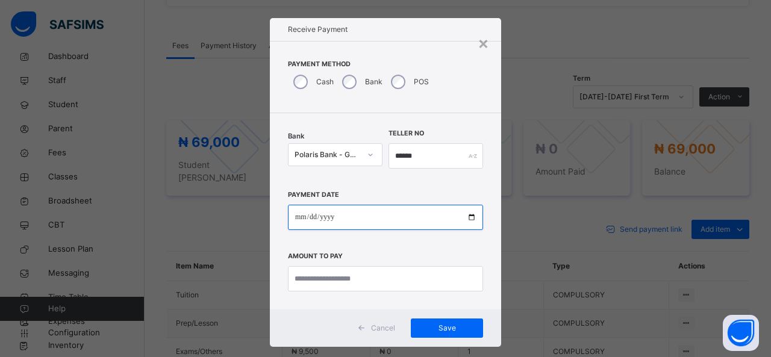
click at [382, 212] on input "date" at bounding box center [385, 217] width 195 height 25
type input "**********"
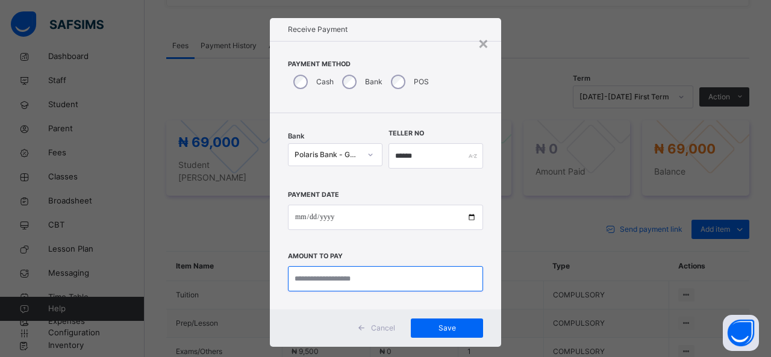
click at [350, 273] on input "currency" at bounding box center [385, 278] width 195 height 25
type input "********"
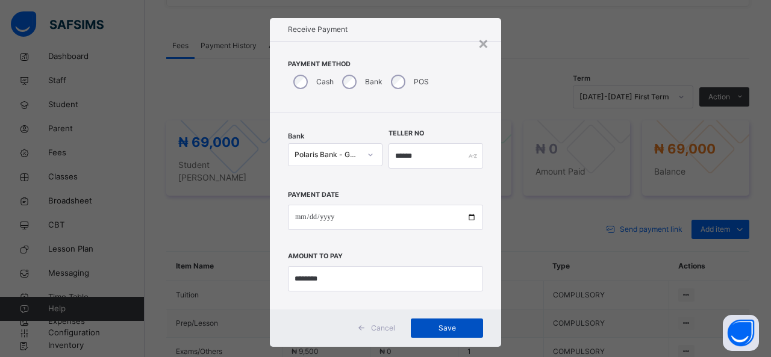
click at [436, 324] on span "Save" at bounding box center [447, 328] width 54 height 11
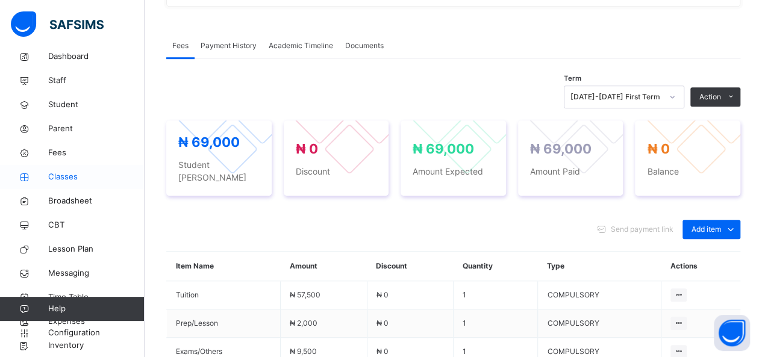
click at [61, 173] on span "Classes" at bounding box center [96, 177] width 96 height 12
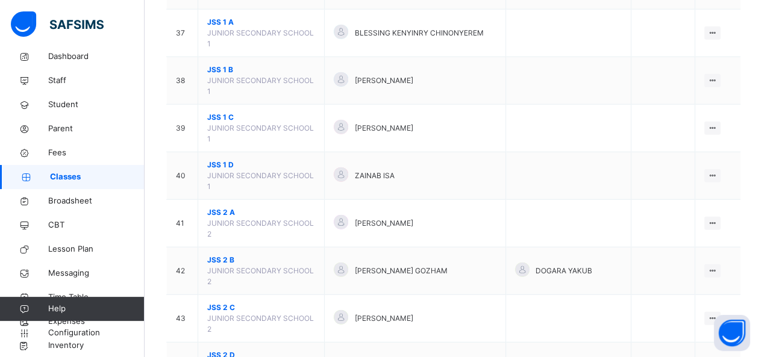
scroll to position [1469, 0]
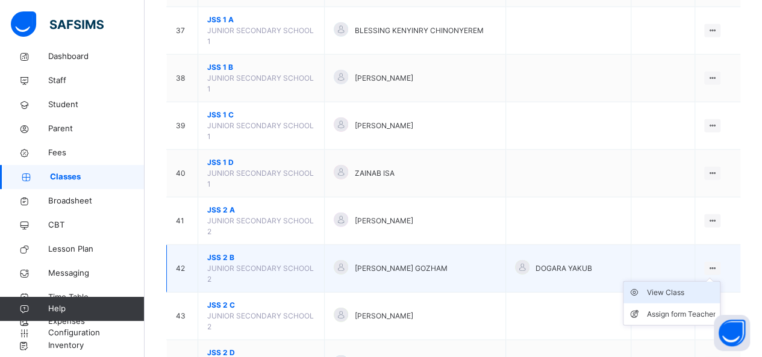
click at [678, 287] on div "View Class" at bounding box center [680, 293] width 69 height 12
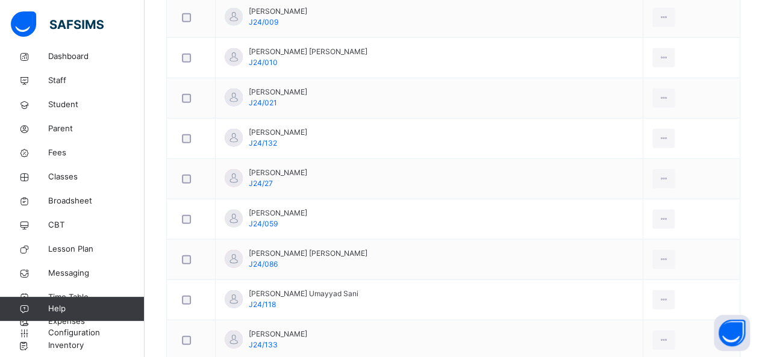
scroll to position [1589, 0]
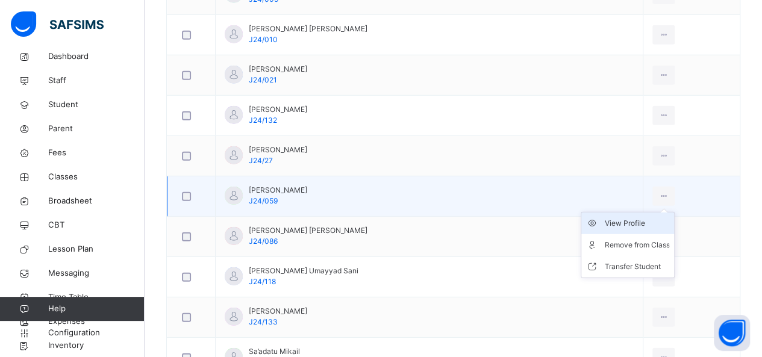
click at [610, 217] on div "View Profile" at bounding box center [636, 223] width 65 height 12
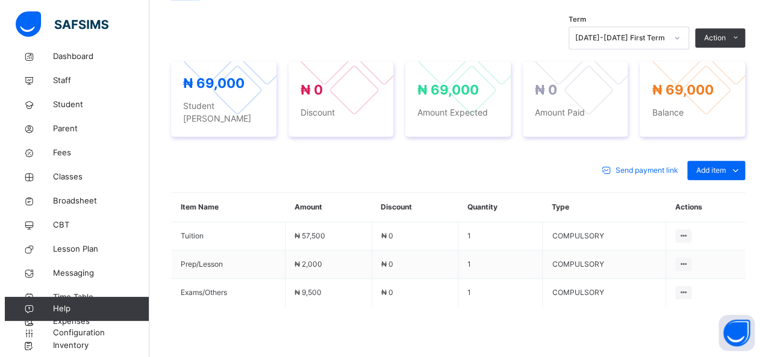
scroll to position [409, 0]
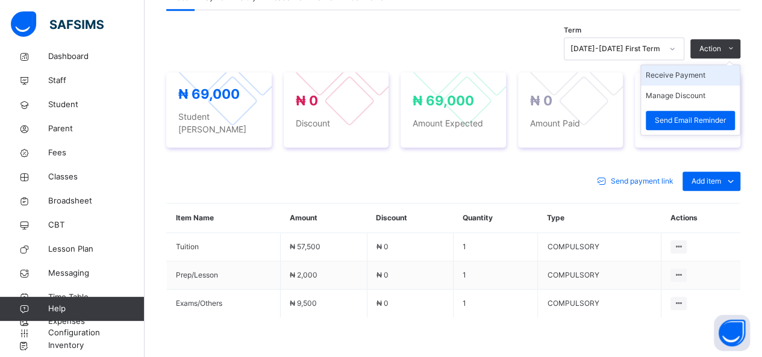
click at [700, 78] on li "Receive Payment" at bounding box center [690, 75] width 99 height 20
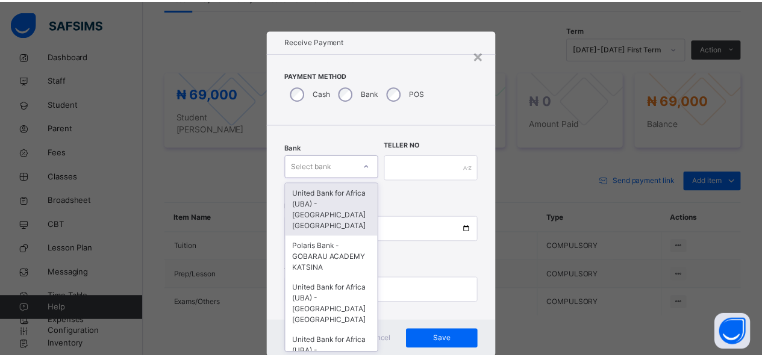
scroll to position [12, 0]
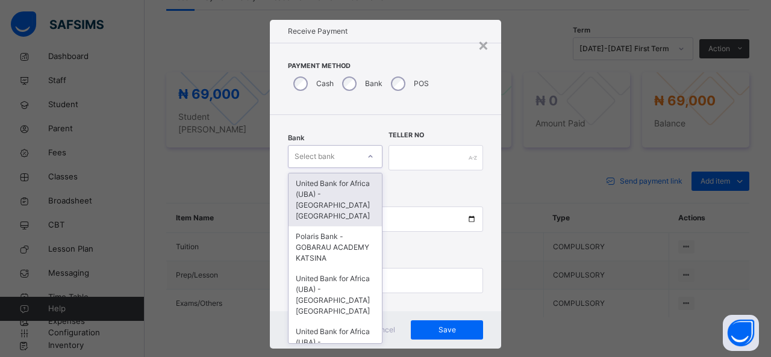
click at [336, 158] on div "Select bank" at bounding box center [323, 156] width 70 height 19
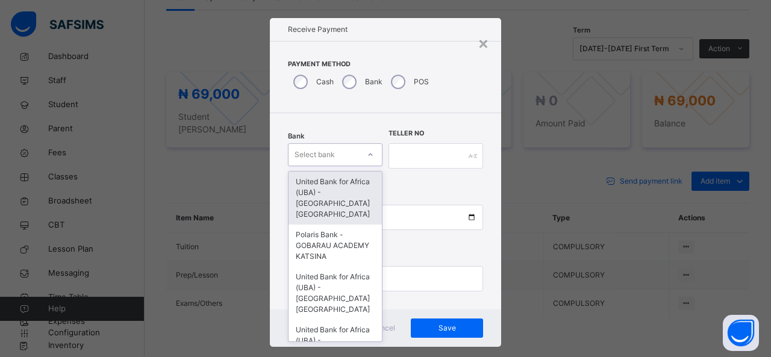
click at [335, 193] on div "United Bank for Africa (UBA) - [GEOGRAPHIC_DATA] [GEOGRAPHIC_DATA]" at bounding box center [334, 198] width 93 height 53
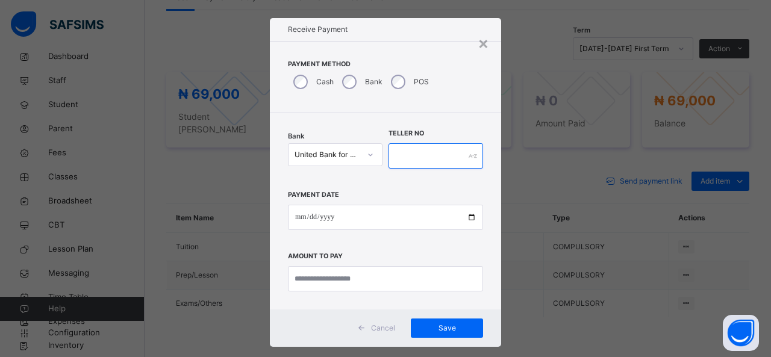
click at [399, 160] on input "text" at bounding box center [435, 155] width 95 height 25
type input "*******"
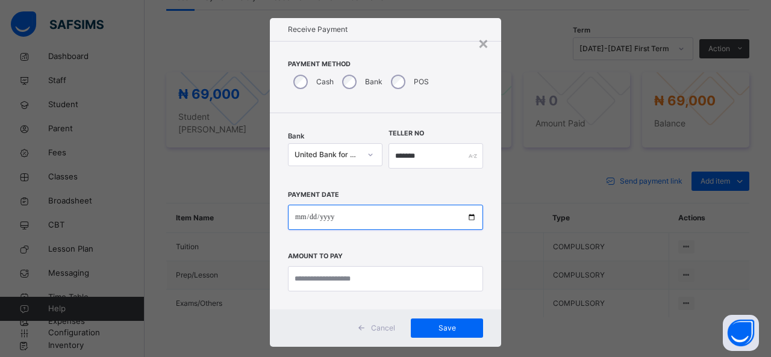
click at [373, 214] on input "date" at bounding box center [385, 217] width 195 height 25
type input "**********"
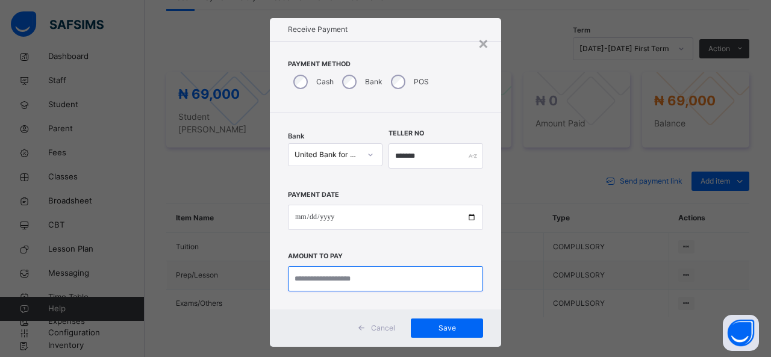
click at [340, 271] on input "currency" at bounding box center [385, 278] width 195 height 25
type input "*********"
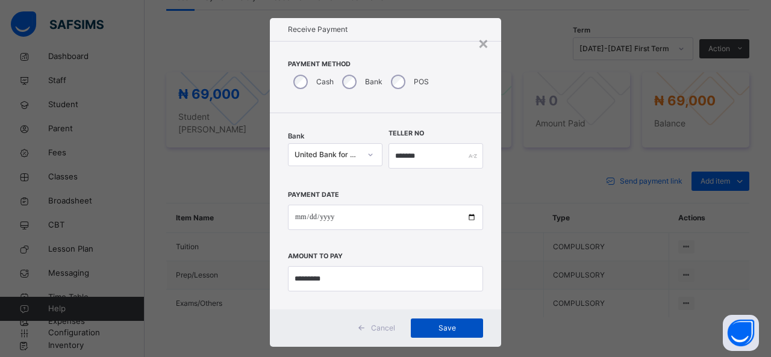
click at [449, 326] on span "Save" at bounding box center [447, 328] width 54 height 11
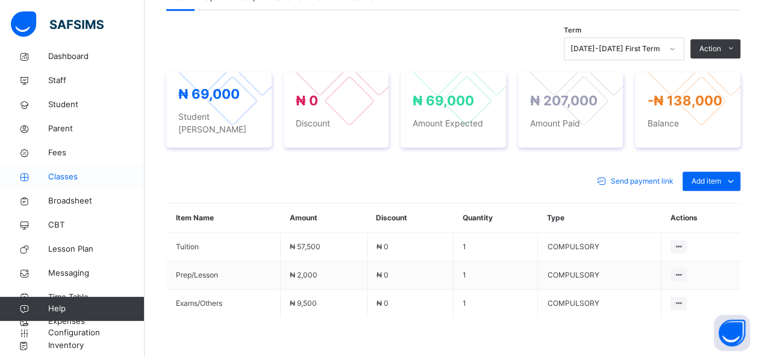
click at [60, 173] on span "Classes" at bounding box center [96, 177] width 96 height 12
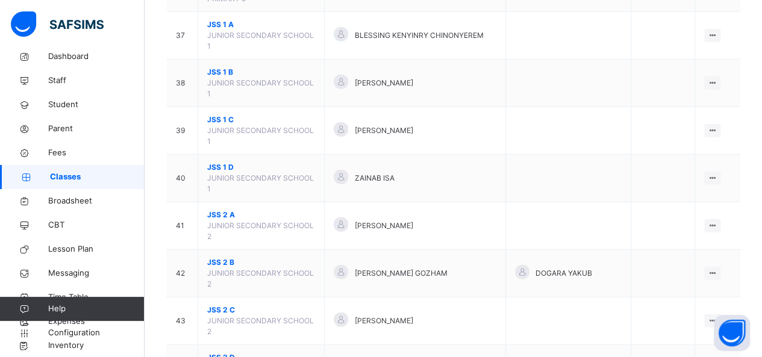
scroll to position [1469, 0]
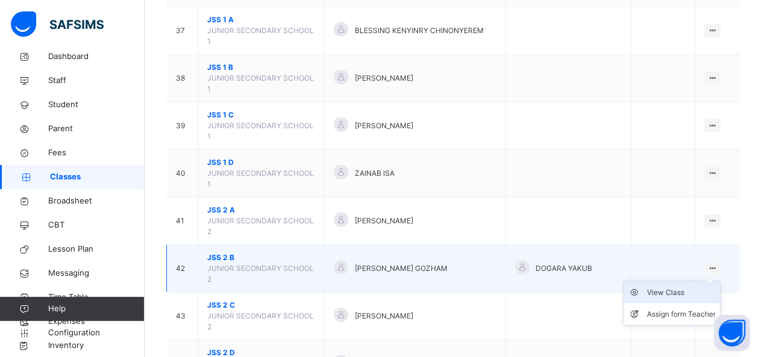
click at [680, 287] on div "View Class" at bounding box center [680, 293] width 69 height 12
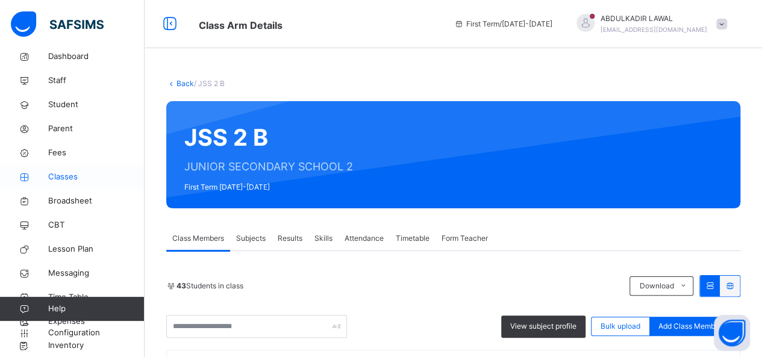
click at [59, 174] on span "Classes" at bounding box center [96, 177] width 96 height 12
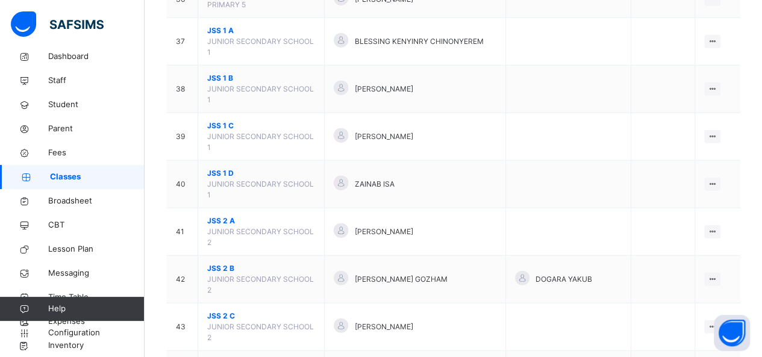
scroll to position [1469, 0]
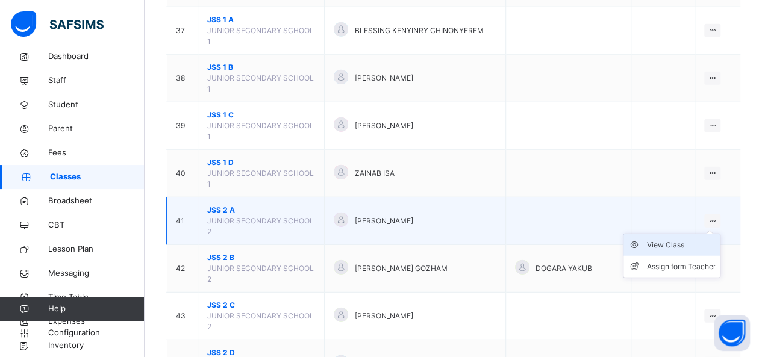
click at [685, 239] on div "View Class" at bounding box center [680, 245] width 69 height 12
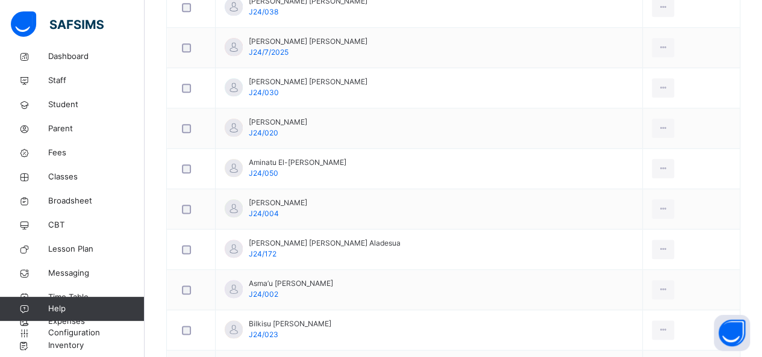
scroll to position [650, 0]
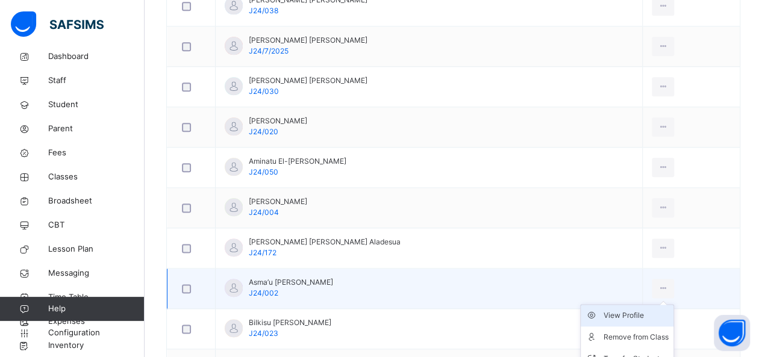
click at [622, 309] on div "View Profile" at bounding box center [635, 315] width 65 height 12
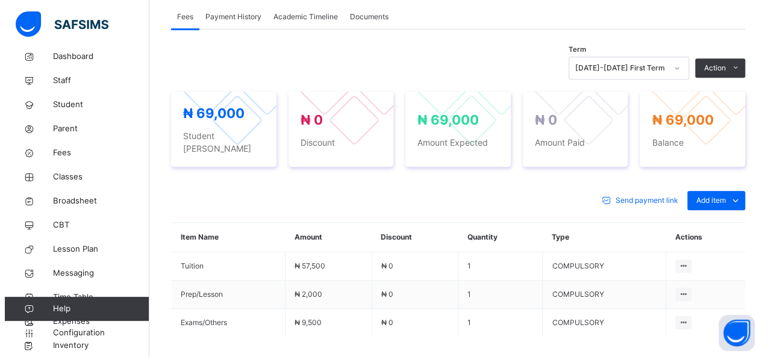
scroll to position [385, 0]
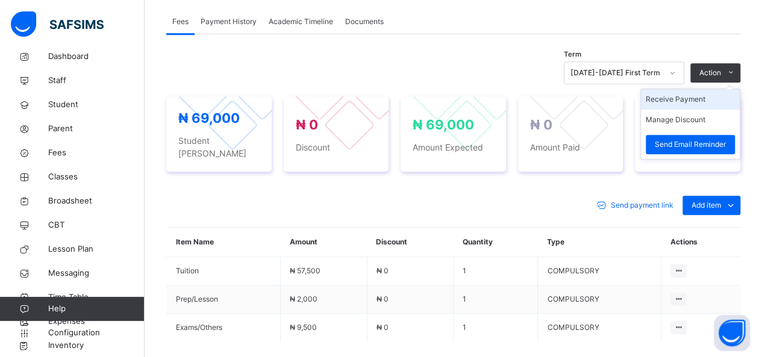
click at [684, 102] on li "Receive Payment" at bounding box center [690, 99] width 99 height 20
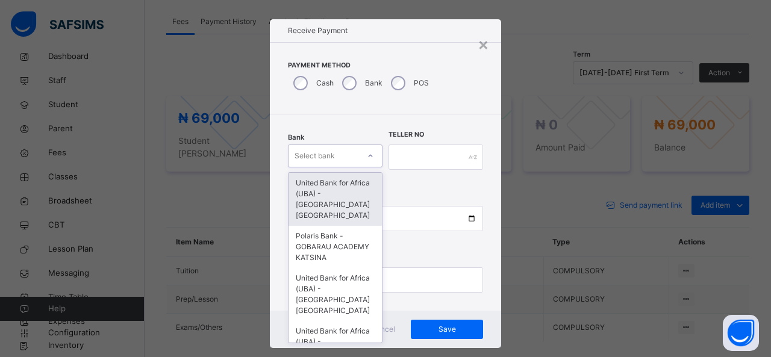
click at [348, 166] on div "Select bank" at bounding box center [335, 155] width 95 height 23
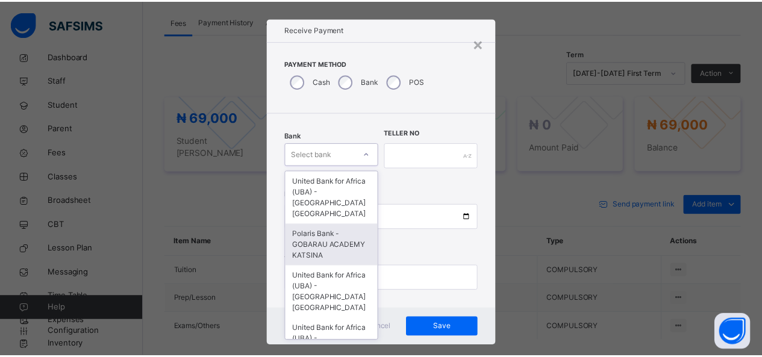
scroll to position [12, 0]
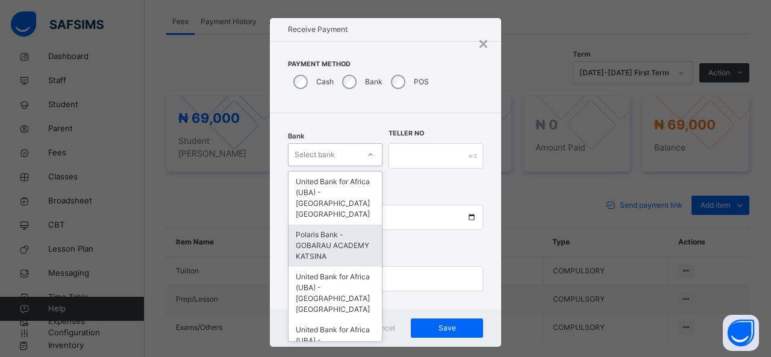
click at [340, 242] on div "Polaris Bank - GOBARAU ACADEMY KATSINA" at bounding box center [334, 246] width 93 height 42
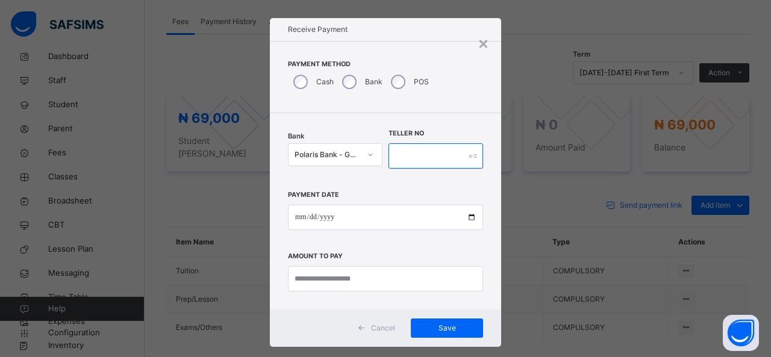
click at [407, 157] on input "text" at bounding box center [435, 155] width 95 height 25
type input "******"
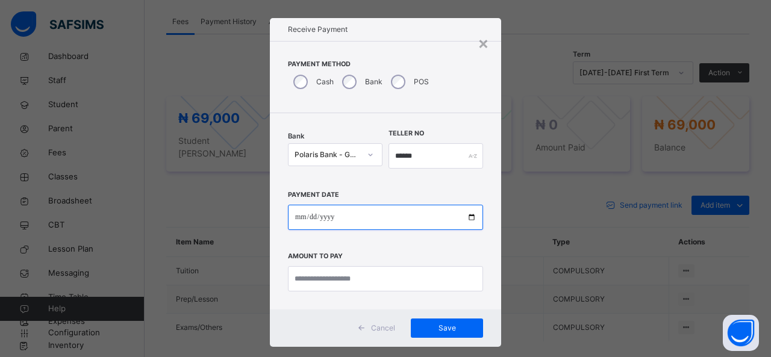
click at [388, 210] on input "date" at bounding box center [385, 217] width 195 height 25
type input "**********"
click at [364, 292] on div "**********" at bounding box center [385, 211] width 231 height 196
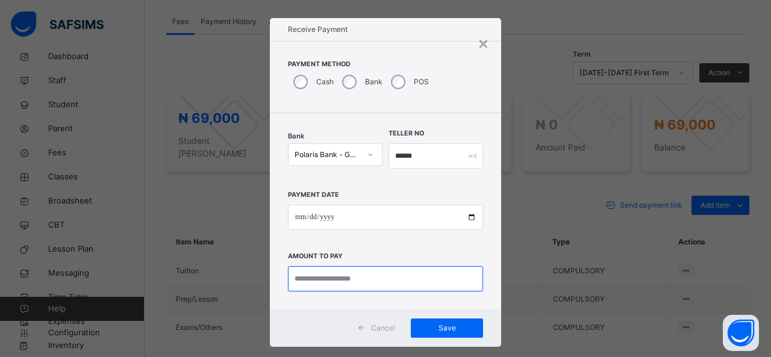
click at [343, 277] on input "currency" at bounding box center [385, 278] width 195 height 25
type input "********"
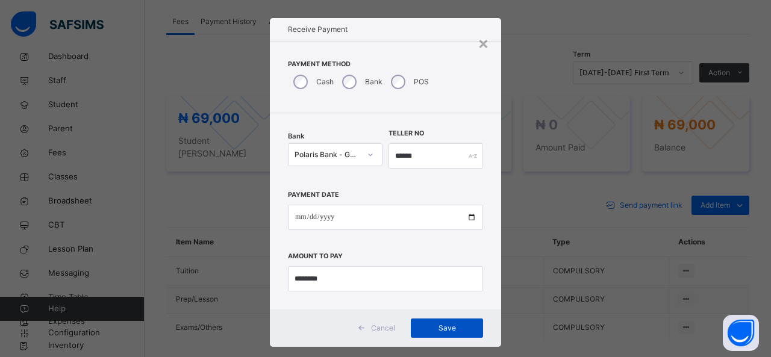
click at [453, 329] on span "Save" at bounding box center [447, 328] width 54 height 11
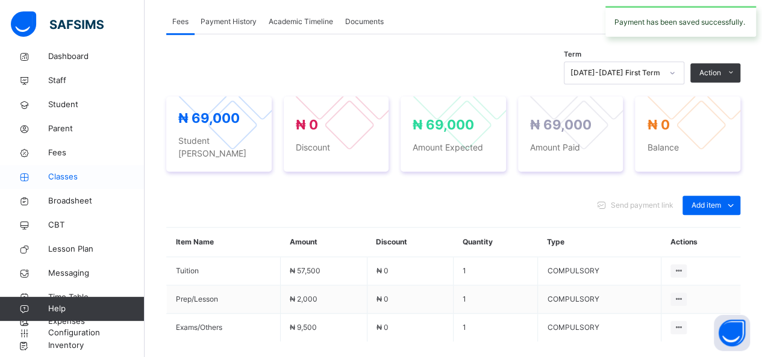
click at [60, 173] on span "Classes" at bounding box center [96, 177] width 96 height 12
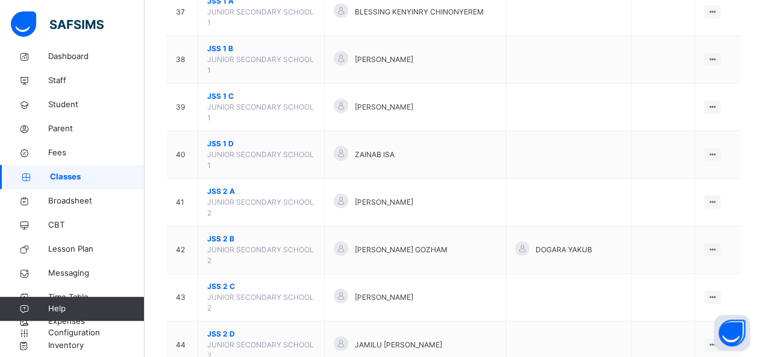
scroll to position [1493, 0]
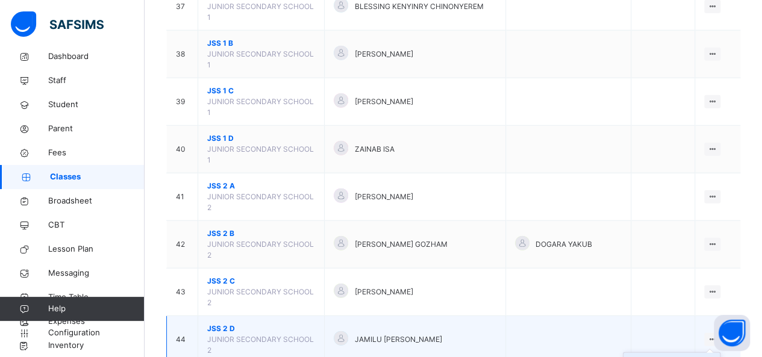
click at [685, 356] on div "View Class" at bounding box center [680, 364] width 69 height 12
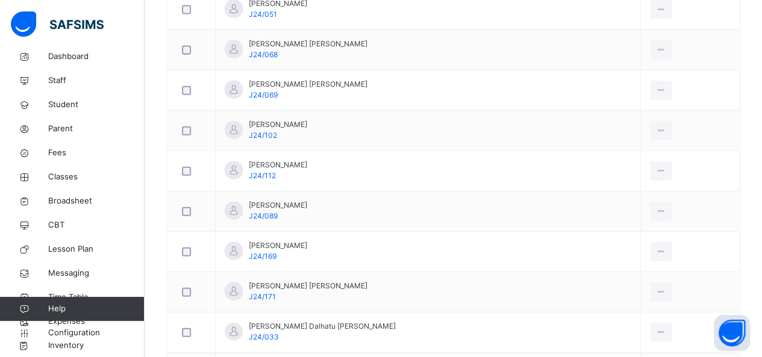
scroll to position [1397, 0]
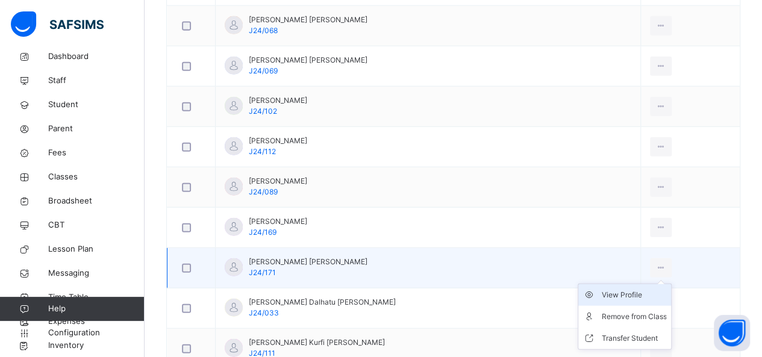
click at [612, 290] on div "View Profile" at bounding box center [633, 295] width 65 height 12
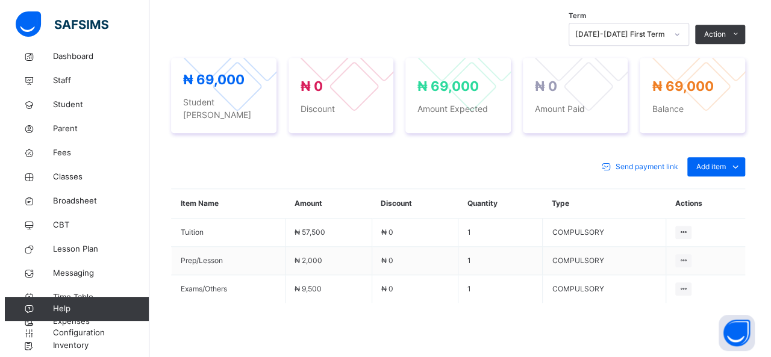
scroll to position [409, 0]
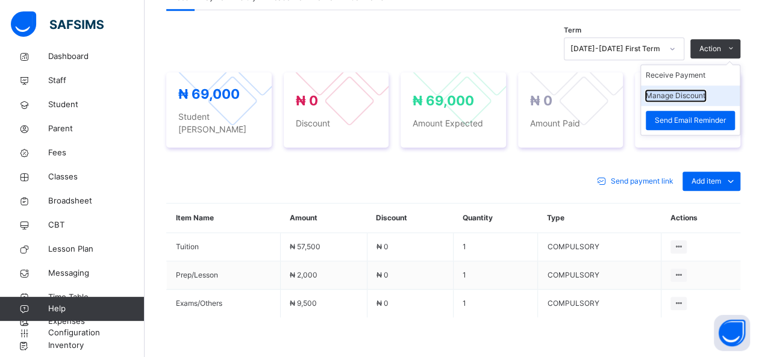
click at [690, 90] on button "Manage Discount" at bounding box center [675, 95] width 60 height 11
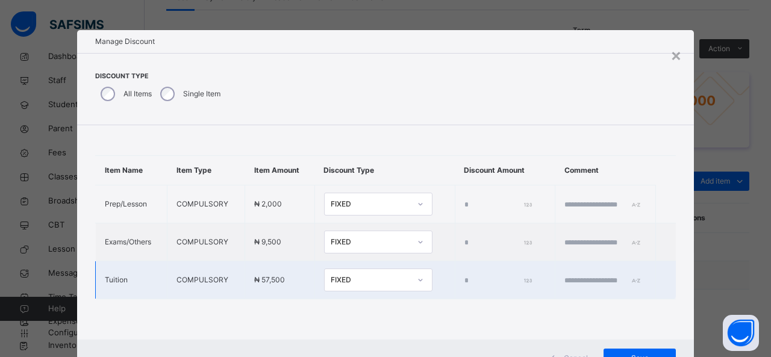
click at [331, 285] on div "FIXED" at bounding box center [370, 280] width 79 height 11
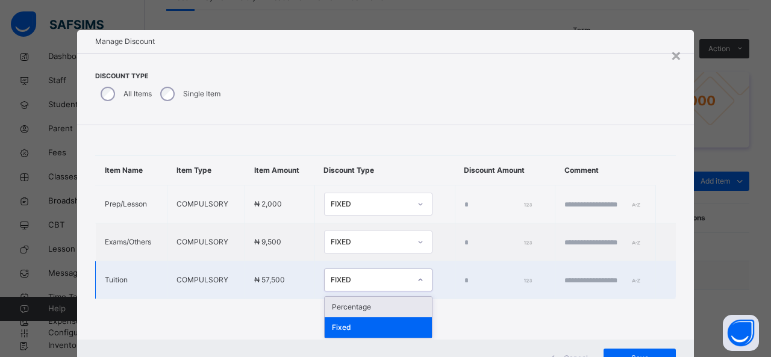
click at [337, 313] on div "Percentage" at bounding box center [377, 307] width 107 height 20
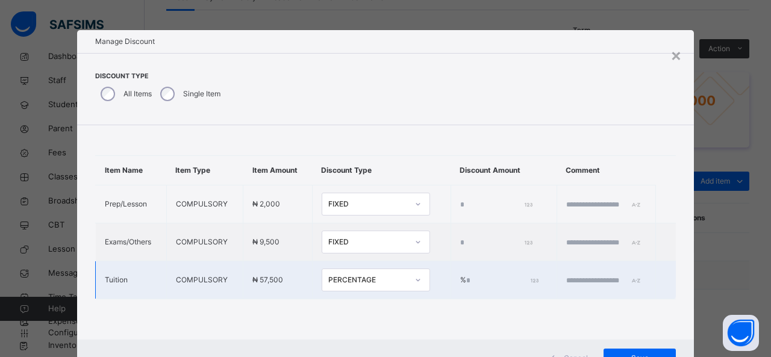
click at [466, 286] on input "*" at bounding box center [501, 280] width 70 height 11
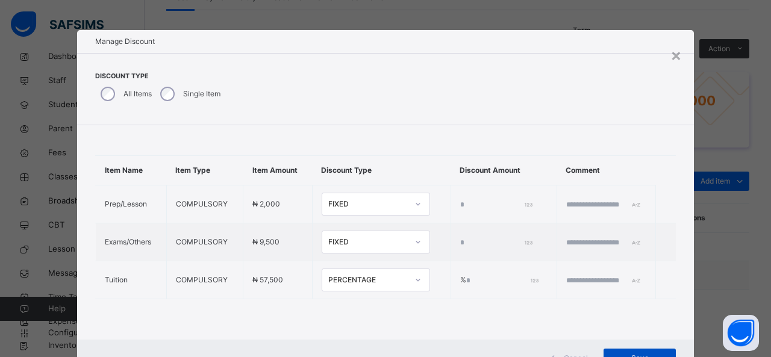
type input "**"
click at [649, 353] on span "Save" at bounding box center [639, 358] width 54 height 11
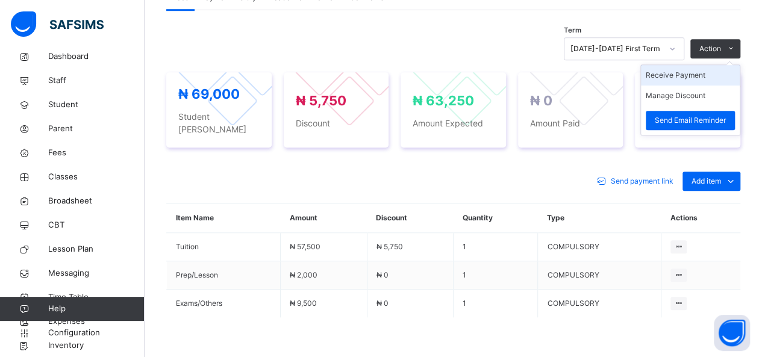
click at [695, 76] on li "Receive Payment" at bounding box center [690, 75] width 99 height 20
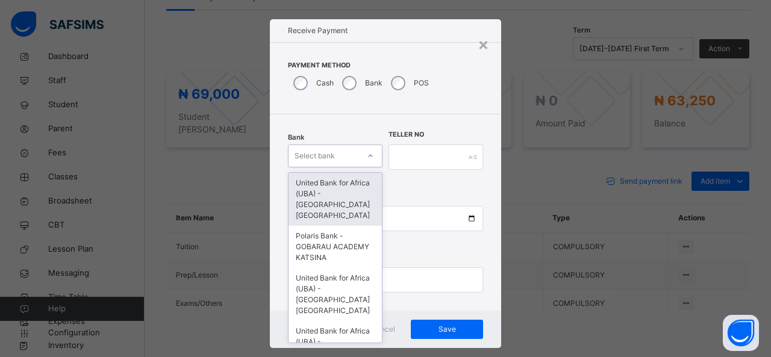
click at [354, 163] on div "Select bank" at bounding box center [323, 156] width 70 height 19
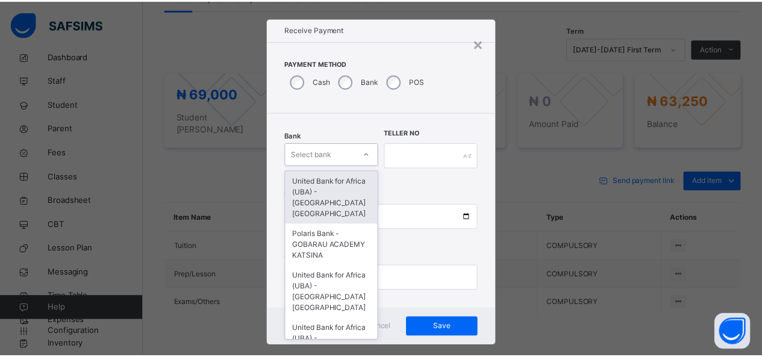
scroll to position [12, 0]
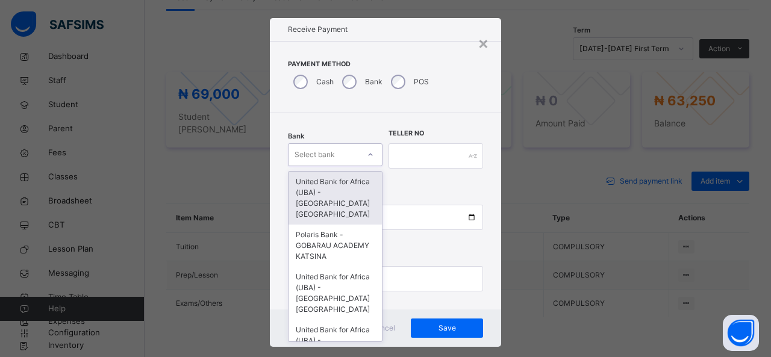
click at [348, 194] on div "United Bank for Africa (UBA) - [GEOGRAPHIC_DATA] [GEOGRAPHIC_DATA]" at bounding box center [334, 198] width 93 height 53
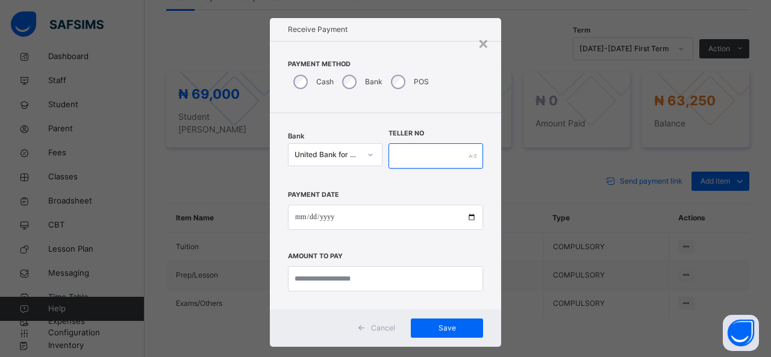
click at [393, 153] on input "text" at bounding box center [435, 155] width 95 height 25
type input "******"
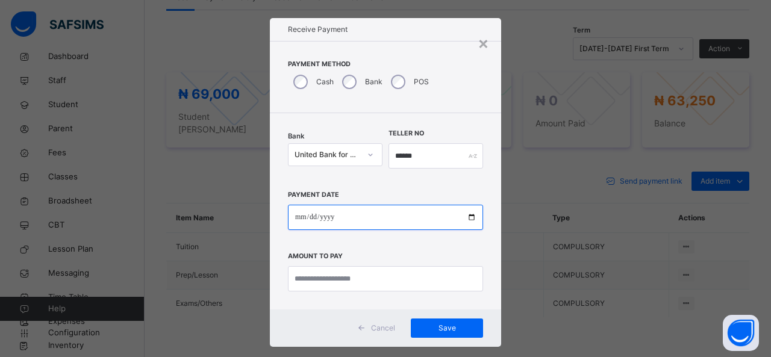
click at [343, 221] on input "date" at bounding box center [385, 217] width 195 height 25
type input "**********"
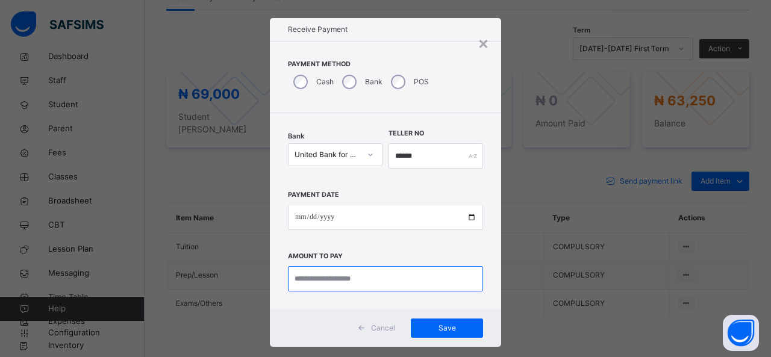
click at [337, 281] on input "currency" at bounding box center [385, 278] width 195 height 25
type input "********"
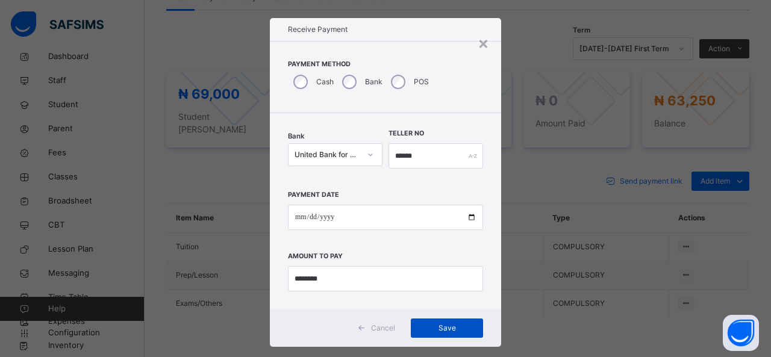
click at [440, 323] on span "Save" at bounding box center [447, 328] width 54 height 11
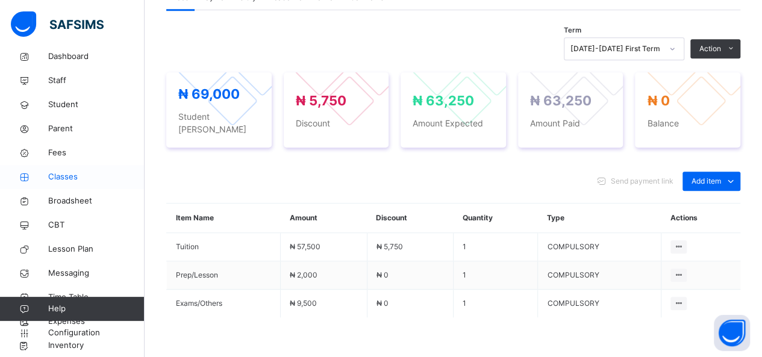
click at [62, 172] on span "Classes" at bounding box center [96, 177] width 96 height 12
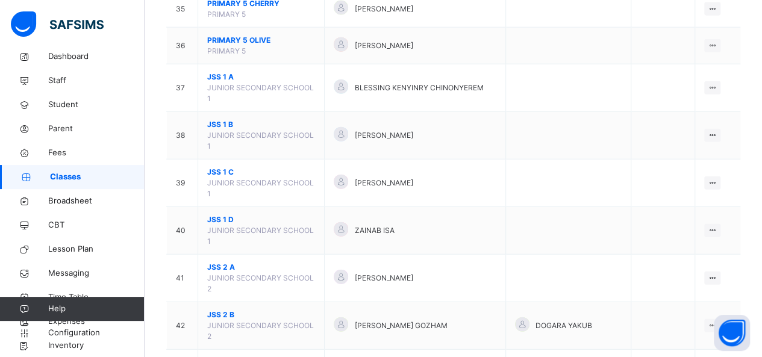
scroll to position [1445, 0]
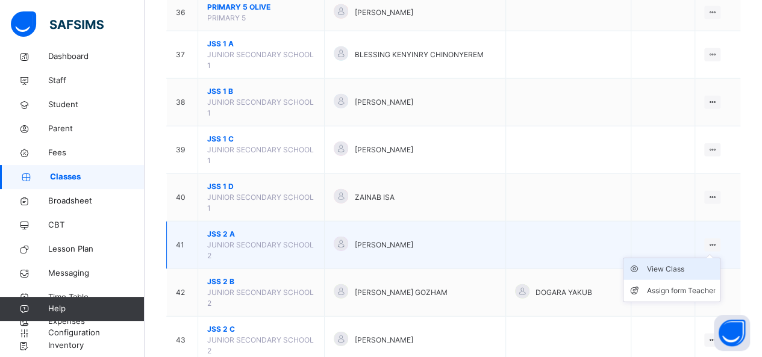
click at [684, 263] on div "View Class" at bounding box center [680, 269] width 69 height 12
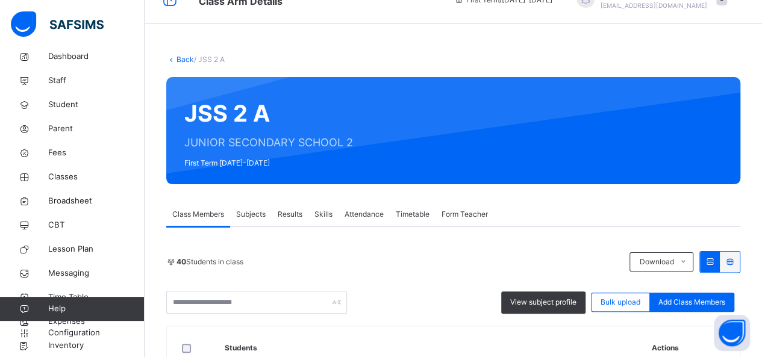
scroll to position [96, 0]
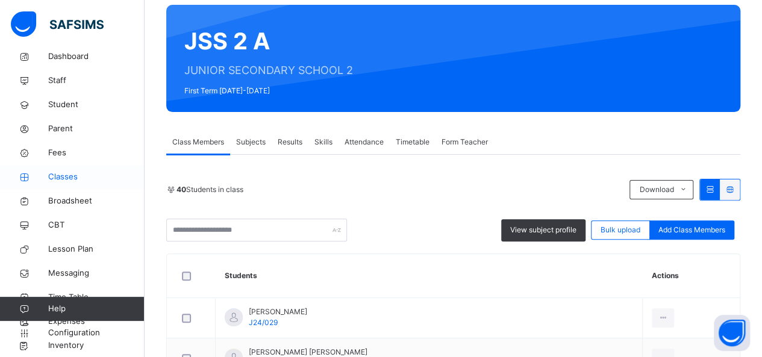
click at [69, 179] on span "Classes" at bounding box center [96, 177] width 96 height 12
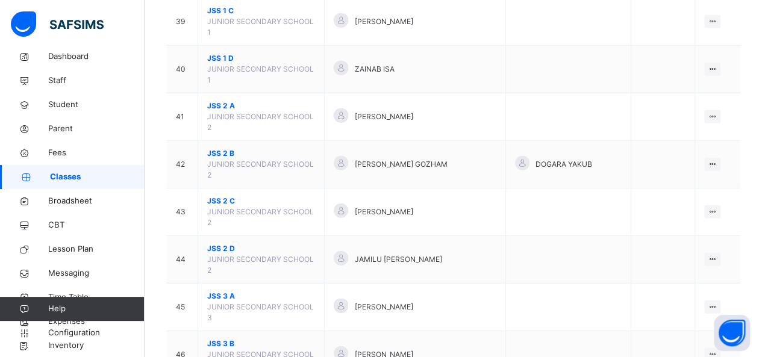
scroll to position [1589, 0]
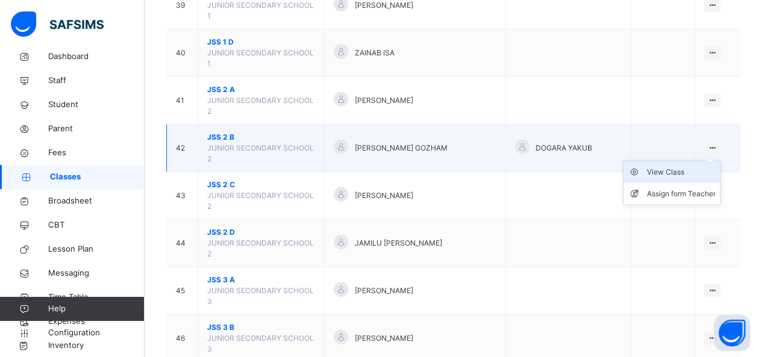
click at [686, 166] on div "View Class" at bounding box center [680, 172] width 69 height 12
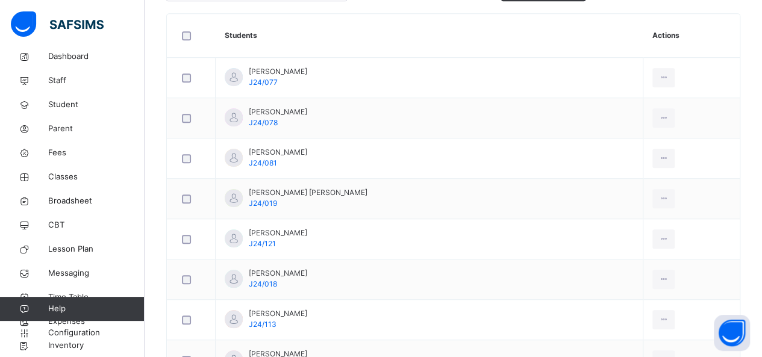
scroll to position [337, 0]
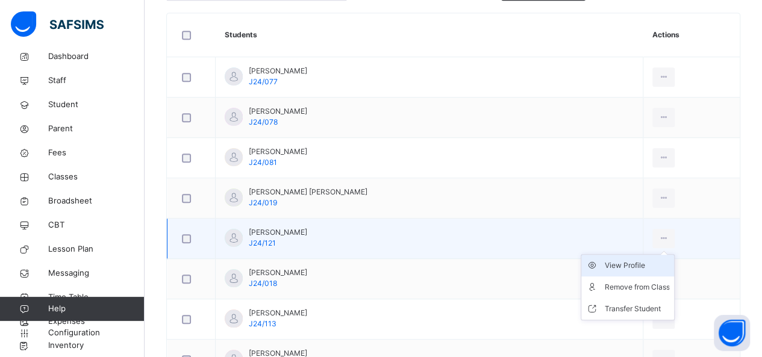
click at [616, 263] on div "View Profile" at bounding box center [636, 265] width 65 height 12
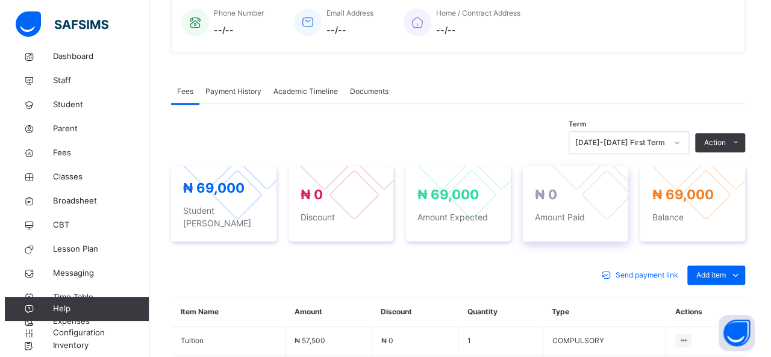
scroll to position [337, 0]
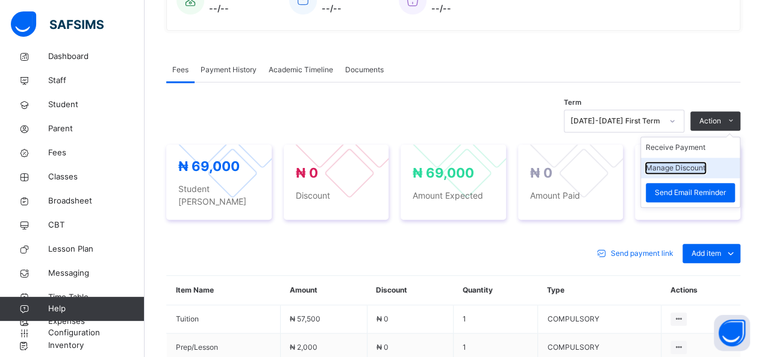
click at [679, 169] on button "Manage Discount" at bounding box center [675, 168] width 60 height 11
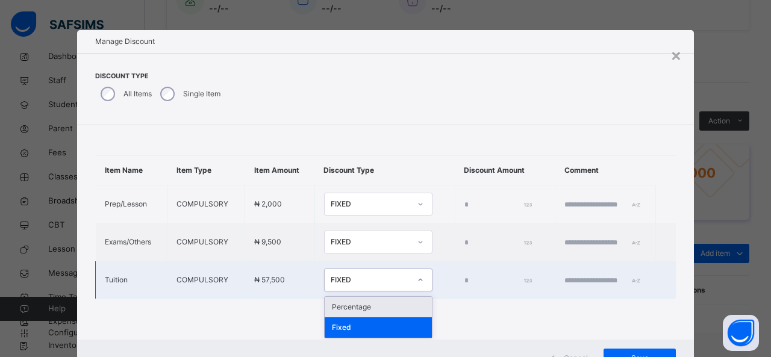
click at [340, 285] on div "FIXED" at bounding box center [370, 280] width 79 height 11
click at [347, 317] on div "Percentage" at bounding box center [377, 307] width 107 height 20
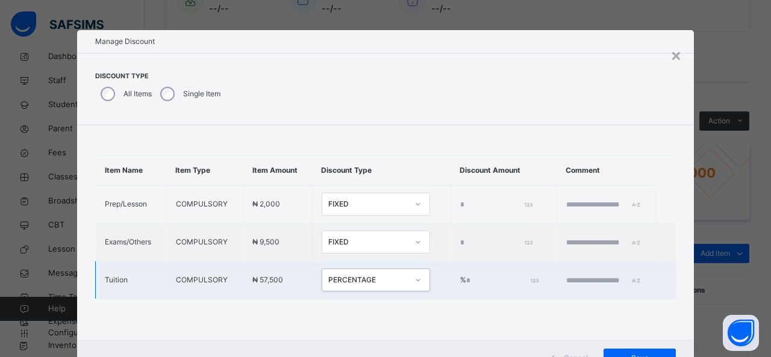
click at [466, 286] on input "*" at bounding box center [501, 280] width 70 height 11
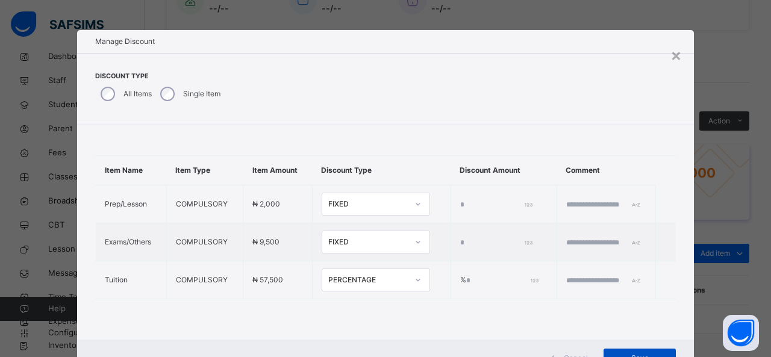
type input "**"
click at [632, 355] on span "Save" at bounding box center [639, 358] width 54 height 11
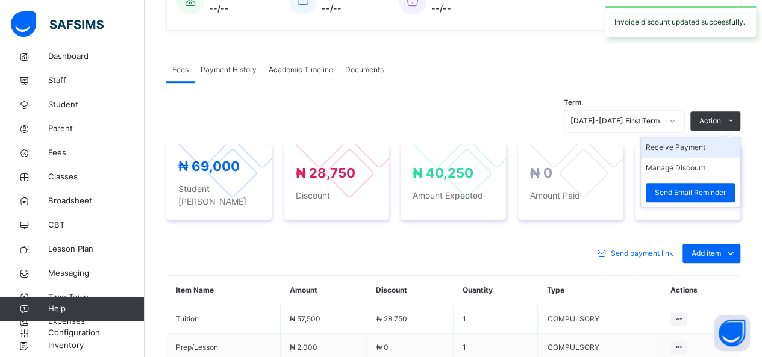
click at [692, 143] on li "Receive Payment" at bounding box center [690, 147] width 99 height 20
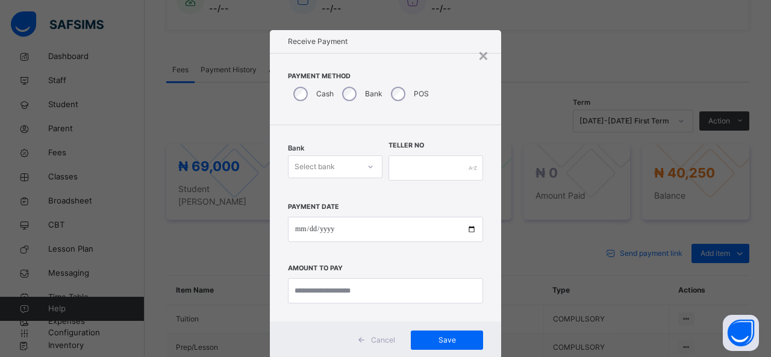
click at [360, 171] on div "Bank Select bank" at bounding box center [335, 167] width 95 height 49
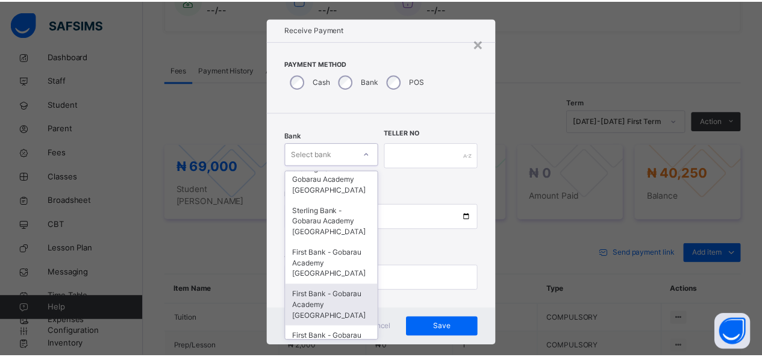
scroll to position [393, 0]
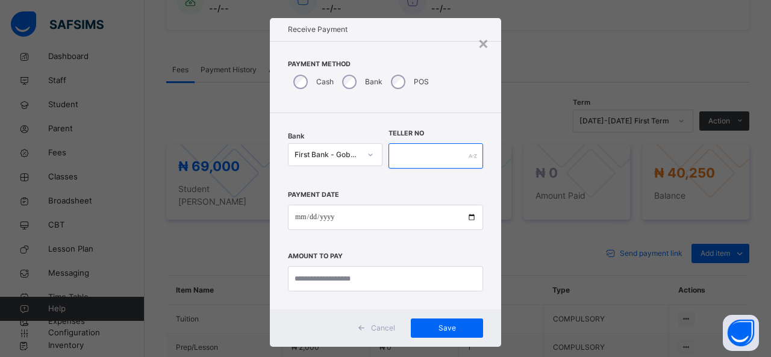
click at [406, 156] on input "text" at bounding box center [435, 155] width 95 height 25
type input "*******"
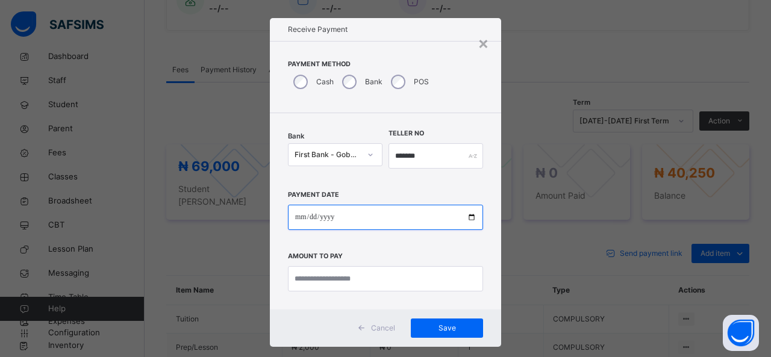
click at [381, 209] on input "date" at bounding box center [385, 217] width 195 height 25
type input "**********"
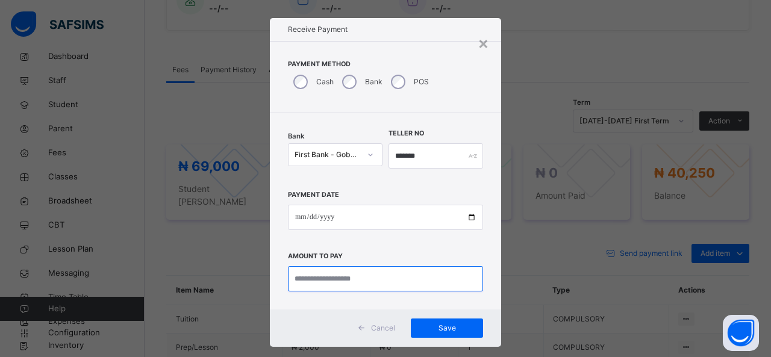
click at [347, 281] on input "currency" at bounding box center [385, 278] width 195 height 25
type input "********"
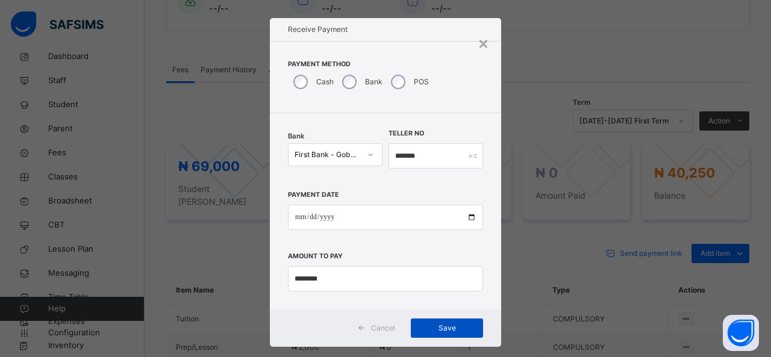
click at [437, 323] on span "Save" at bounding box center [447, 328] width 54 height 11
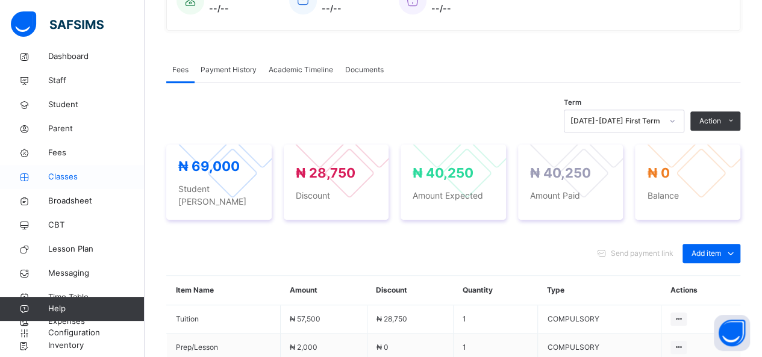
click at [63, 172] on span "Classes" at bounding box center [96, 177] width 96 height 12
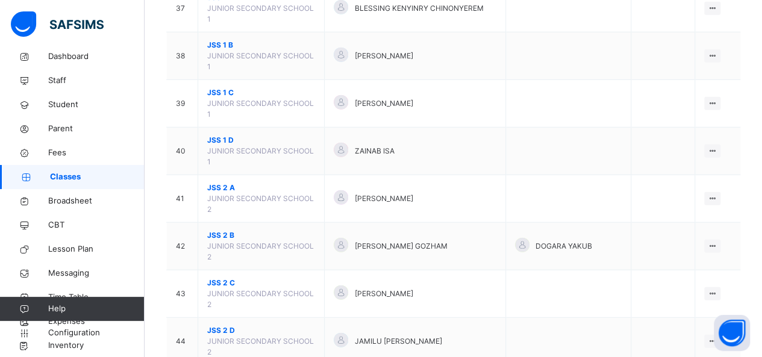
scroll to position [1517, 0]
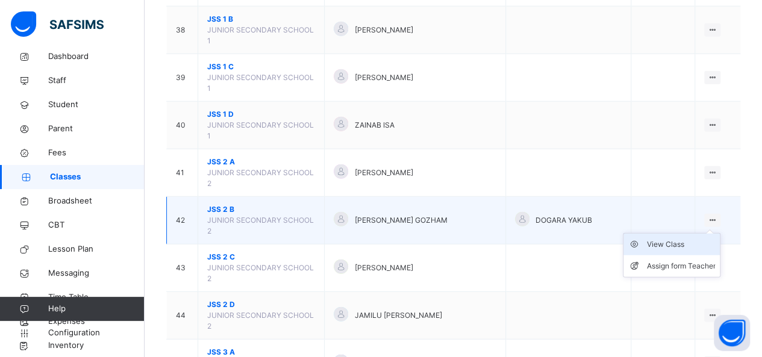
click at [683, 238] on div "View Class" at bounding box center [680, 244] width 69 height 12
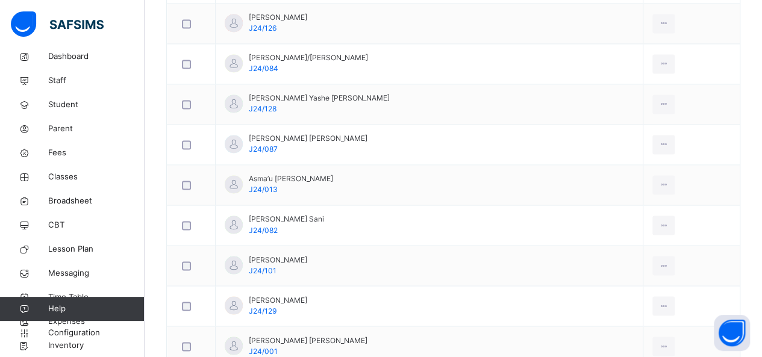
scroll to position [1828, 0]
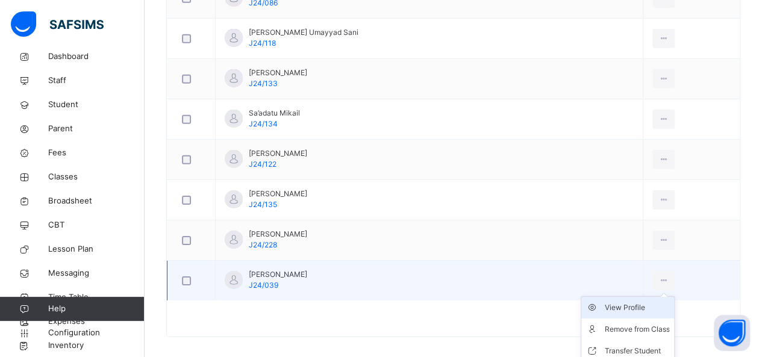
click at [614, 302] on div "View Profile" at bounding box center [636, 308] width 65 height 12
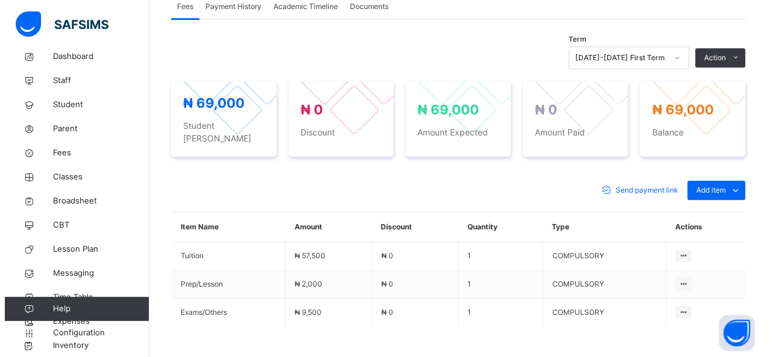
scroll to position [385, 0]
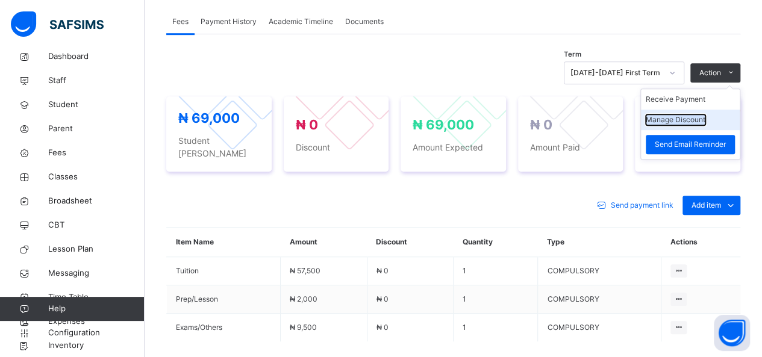
click at [679, 118] on button "Manage Discount" at bounding box center [675, 119] width 60 height 11
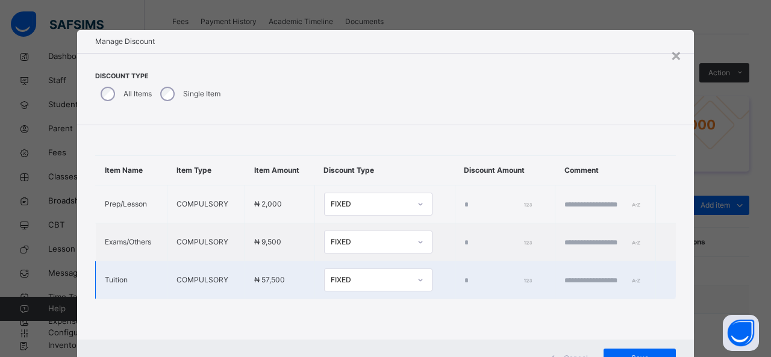
click at [356, 291] on div "FIXED" at bounding box center [378, 280] width 108 height 23
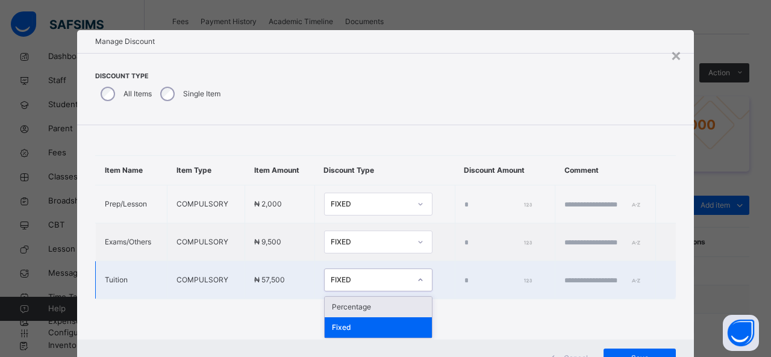
click at [356, 312] on div "Percentage" at bounding box center [377, 307] width 107 height 20
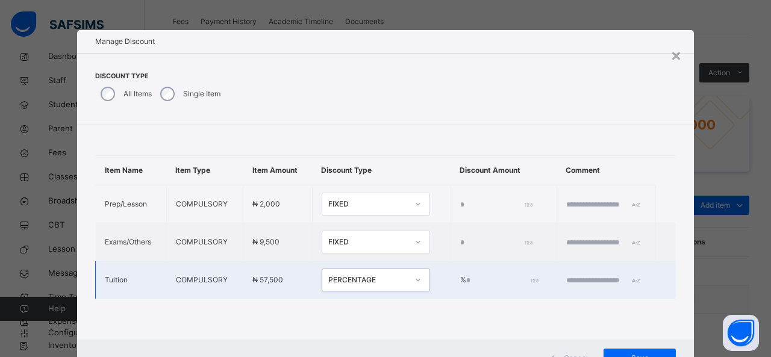
click at [466, 286] on input "*" at bounding box center [501, 280] width 70 height 11
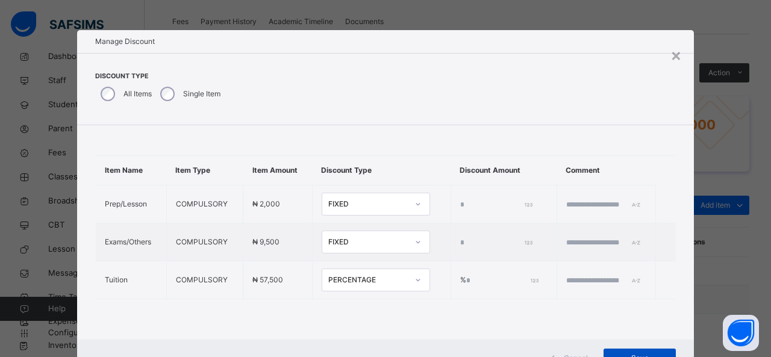
type input "**"
click at [618, 353] on span "Save" at bounding box center [639, 358] width 54 height 11
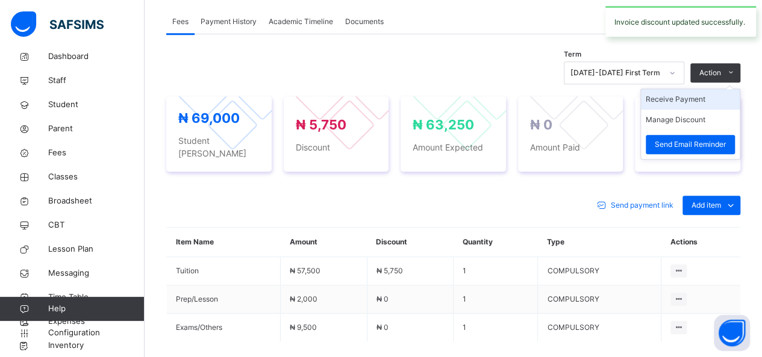
click at [686, 102] on li "Receive Payment" at bounding box center [690, 99] width 99 height 20
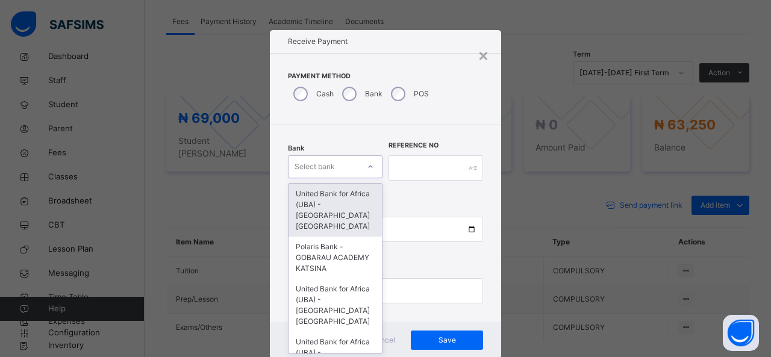
click at [360, 160] on div at bounding box center [370, 166] width 20 height 19
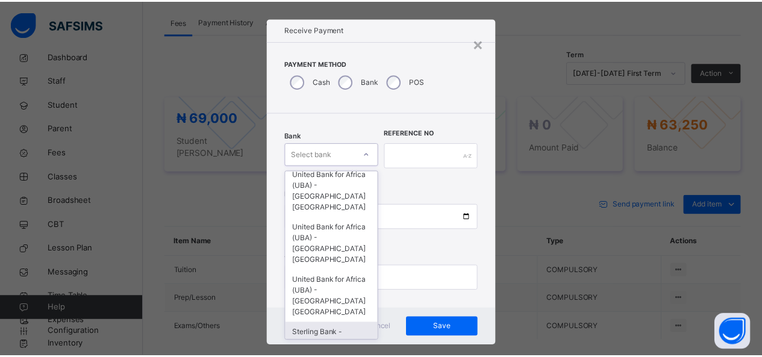
scroll to position [140, 0]
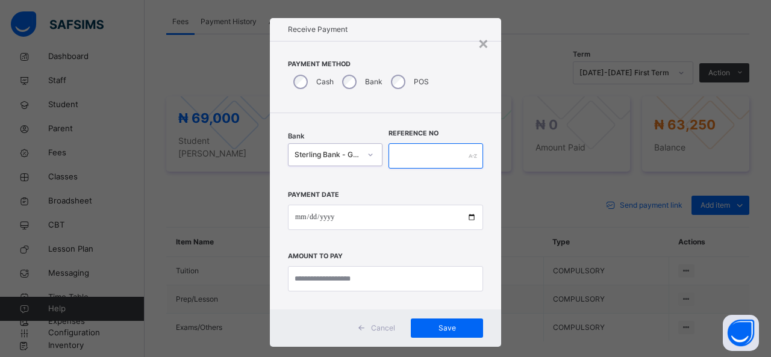
click at [396, 158] on input "text" at bounding box center [435, 155] width 95 height 25
type input "*******"
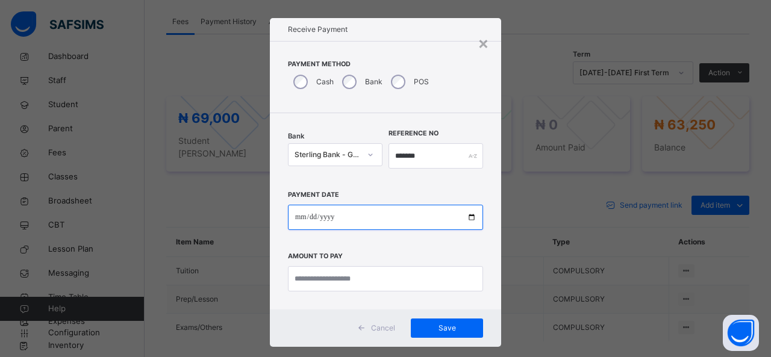
click at [372, 221] on input "date" at bounding box center [385, 217] width 195 height 25
type input "**********"
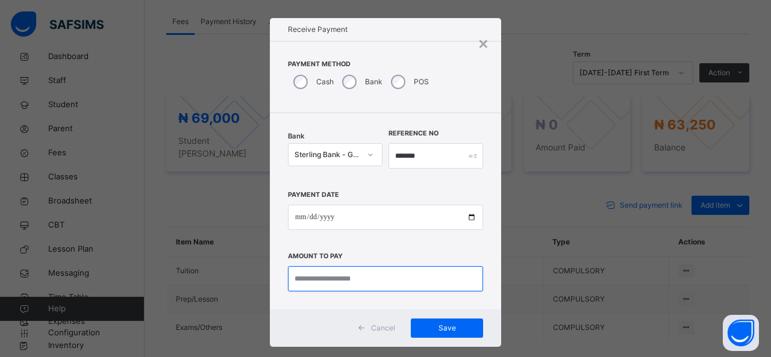
click at [335, 281] on input "currency" at bounding box center [385, 278] width 195 height 25
type input "********"
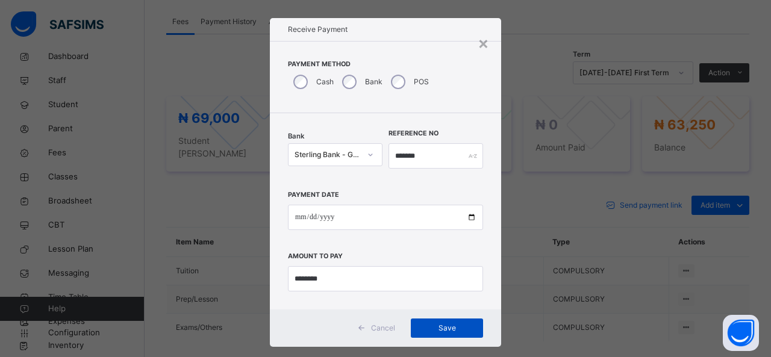
click at [446, 328] on span "Save" at bounding box center [447, 328] width 54 height 11
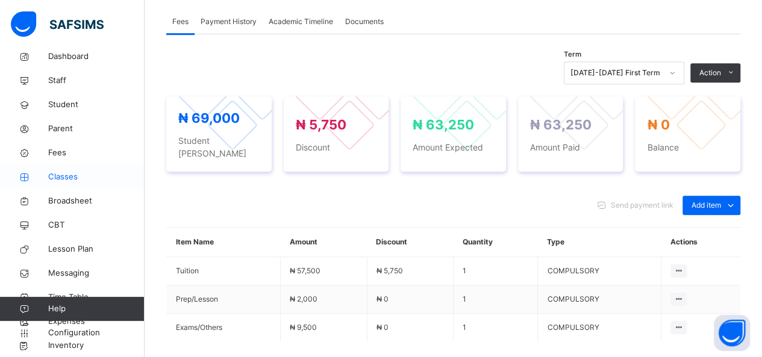
click at [63, 173] on span "Classes" at bounding box center [96, 177] width 96 height 12
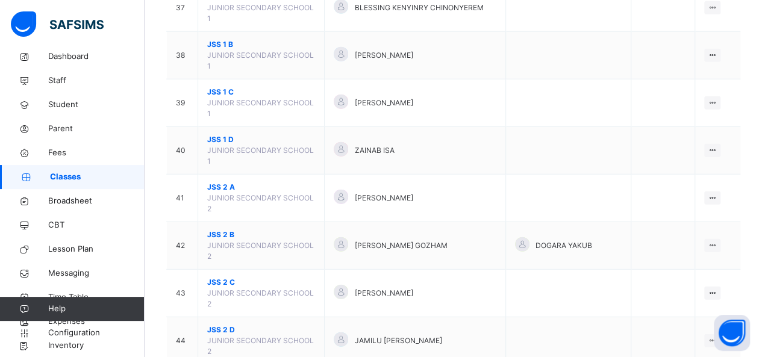
scroll to position [1517, 0]
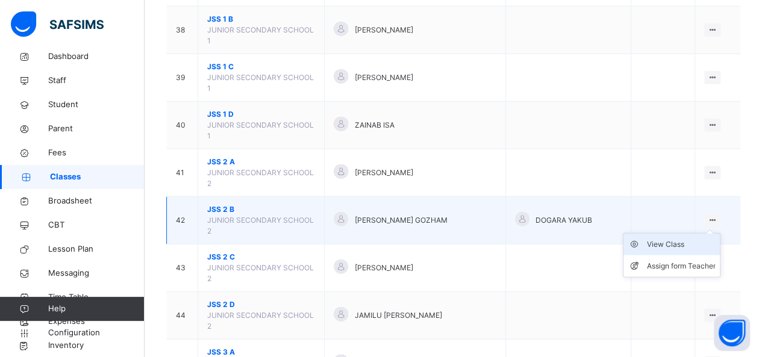
click at [674, 238] on div "View Class" at bounding box center [680, 244] width 69 height 12
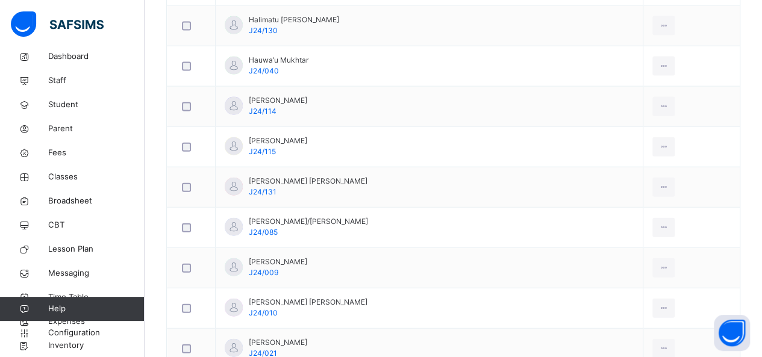
scroll to position [1324, 0]
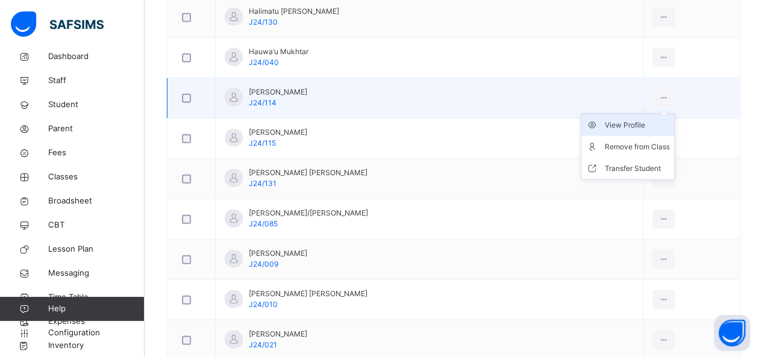
click at [603, 125] on li "View Profile" at bounding box center [627, 125] width 93 height 22
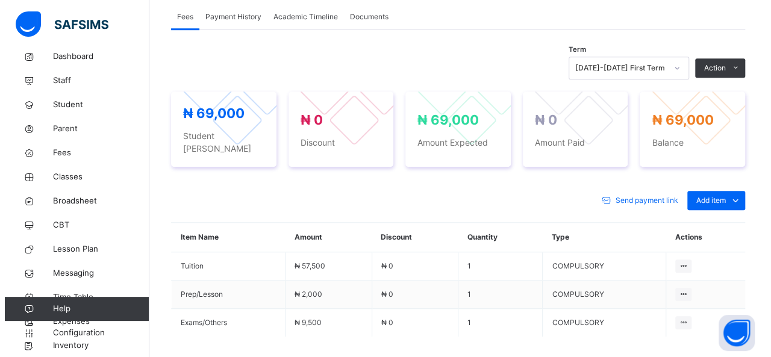
scroll to position [385, 0]
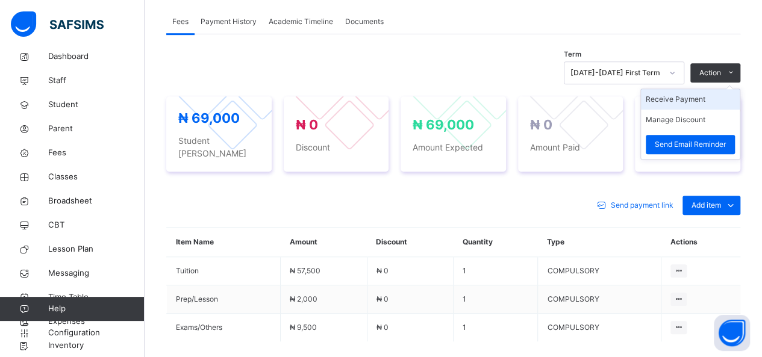
click at [683, 104] on li "Receive Payment" at bounding box center [690, 99] width 99 height 20
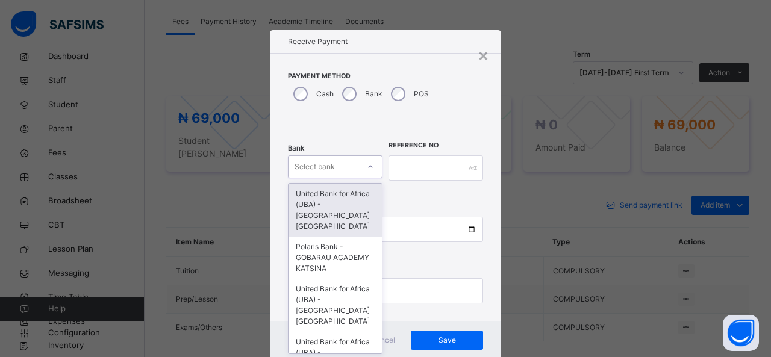
scroll to position [12, 0]
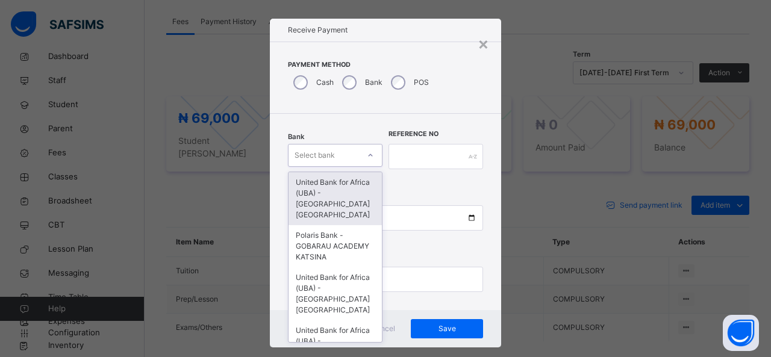
click at [342, 167] on div "Bank option United Bank for Africa ([GEOGRAPHIC_DATA]) - [GEOGRAPHIC_DATA] Kats…" at bounding box center [335, 156] width 95 height 49
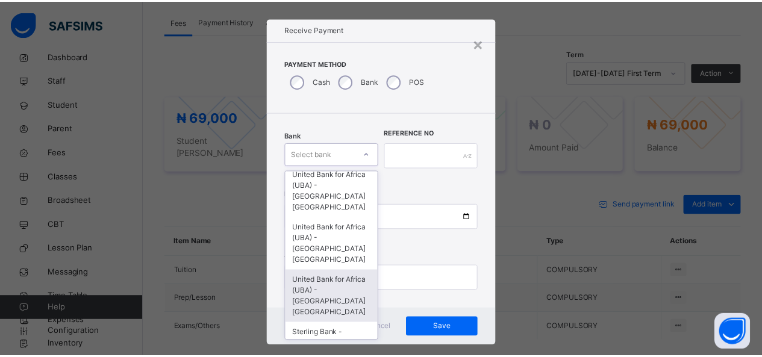
scroll to position [140, 0]
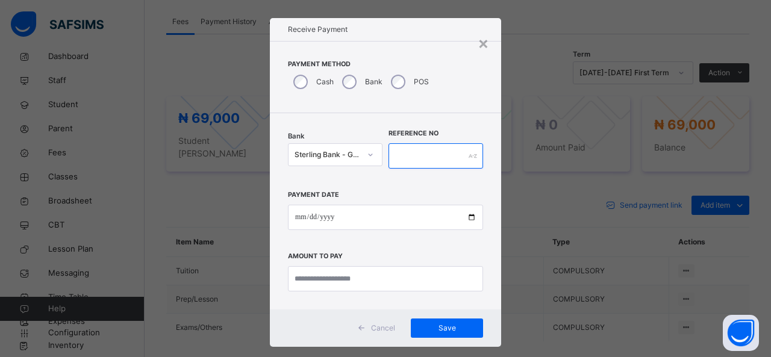
click at [391, 154] on input "text" at bounding box center [435, 155] width 95 height 25
type input "*******"
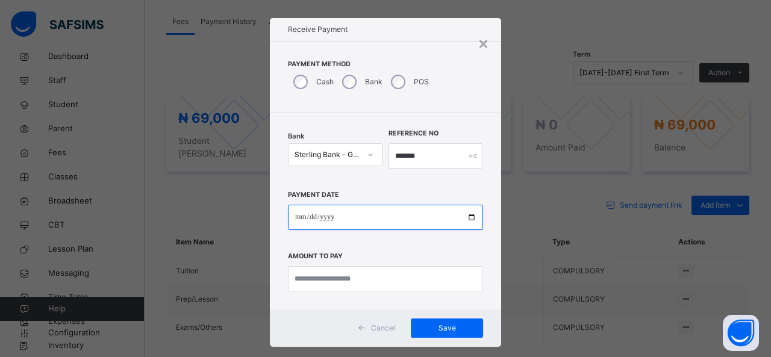
click at [367, 208] on input "date" at bounding box center [385, 217] width 195 height 25
type input "**********"
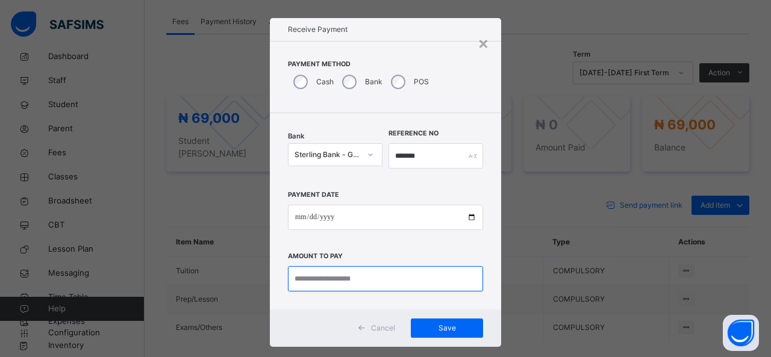
click at [347, 276] on input "currency" at bounding box center [385, 278] width 195 height 25
type input "********"
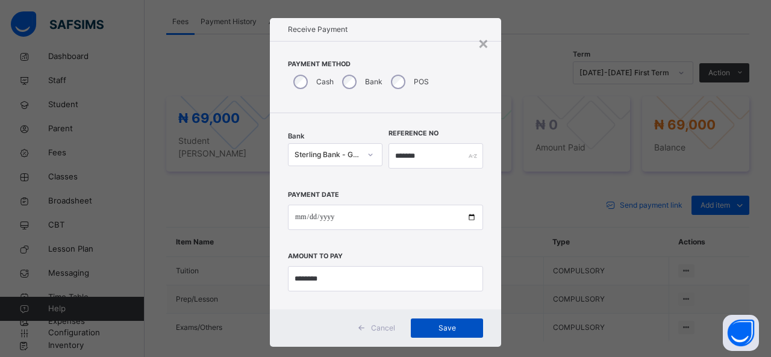
click at [432, 323] on span "Save" at bounding box center [447, 328] width 54 height 11
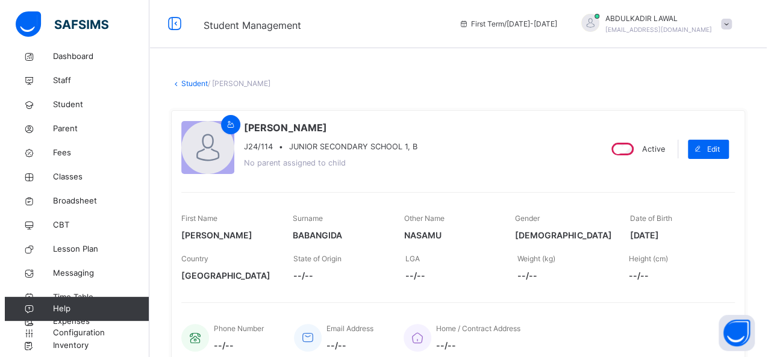
scroll to position [0, 0]
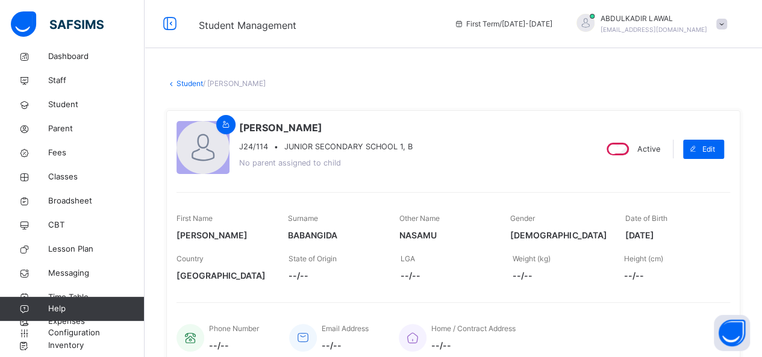
click at [727, 22] on span at bounding box center [721, 24] width 11 height 11
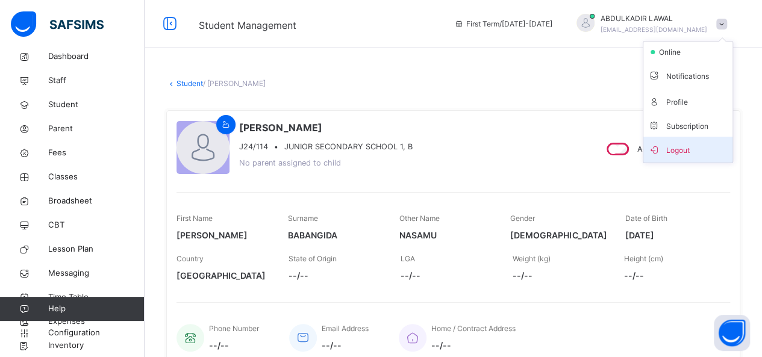
click at [691, 152] on span "Logout" at bounding box center [687, 149] width 79 height 16
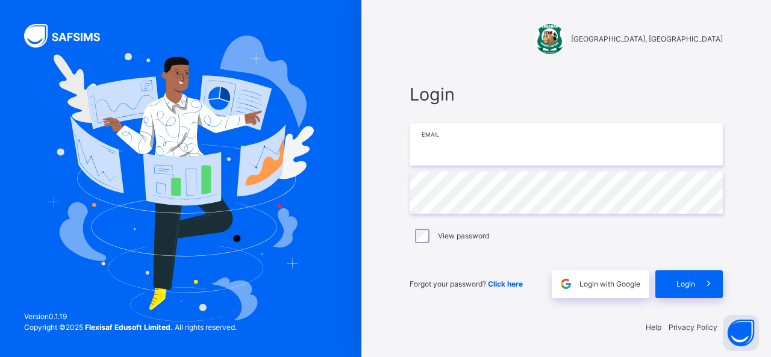
type input "**********"
